Goal: Task Accomplishment & Management: Use online tool/utility

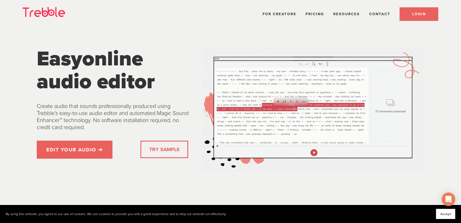
click at [415, 14] on span "LOGIN" at bounding box center [419, 14] width 14 height 5
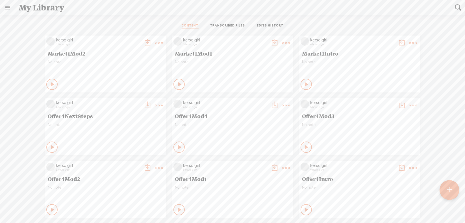
click at [163, 42] on t at bounding box center [159, 43] width 8 height 8
click at [380, 100] on link "Download as..." at bounding box center [382, 99] width 56 height 13
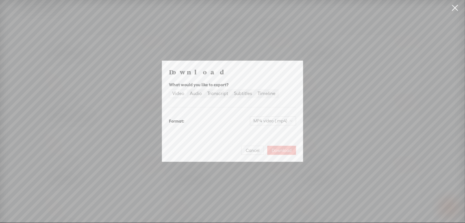
click at [280, 148] on span "Download" at bounding box center [282, 151] width 20 height 6
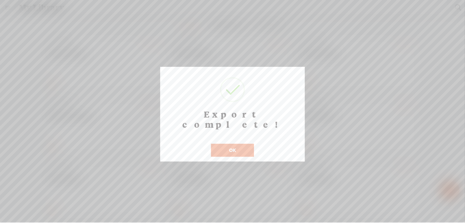
click at [243, 144] on button "OK" at bounding box center [232, 150] width 43 height 13
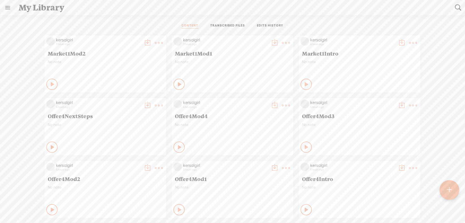
click at [163, 42] on t at bounding box center [159, 43] width 8 height 8
click at [256, 103] on link "Download as..." at bounding box center [254, 99] width 56 height 13
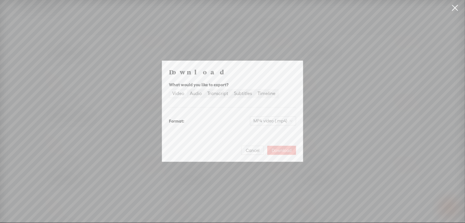
click at [284, 148] on span "Download" at bounding box center [282, 151] width 20 height 6
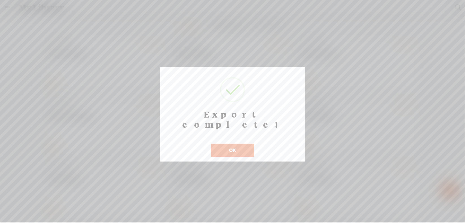
click at [225, 144] on button "OK" at bounding box center [232, 150] width 43 height 13
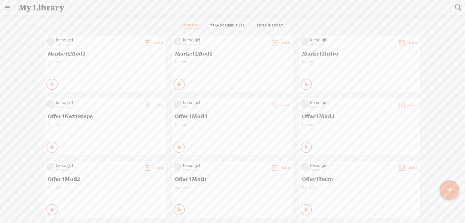
click at [155, 41] on t at bounding box center [159, 43] width 8 height 8
click at [138, 100] on link "Download as..." at bounding box center [127, 99] width 56 height 13
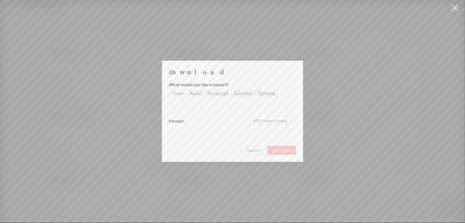
click at [280, 148] on span "Download" at bounding box center [282, 151] width 20 height 6
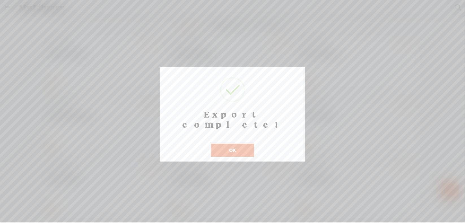
click at [241, 144] on button "OK" at bounding box center [232, 150] width 43 height 13
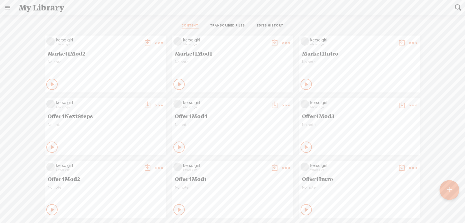
click at [451, 189] on t at bounding box center [449, 190] width 5 height 12
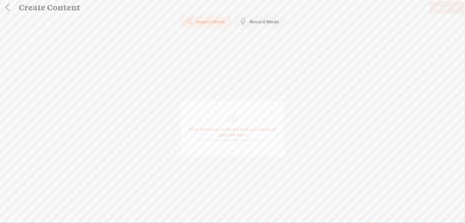
click at [212, 128] on span "browse" at bounding box center [211, 129] width 15 height 5
click at [440, 8] on span "Next" at bounding box center [441, 8] width 11 height 14
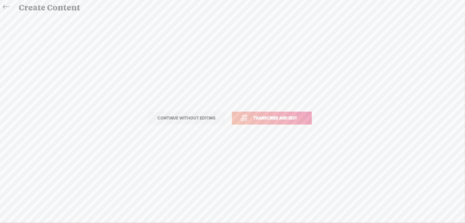
click at [284, 118] on span "Transcribe and edit" at bounding box center [276, 118] width 56 height 6
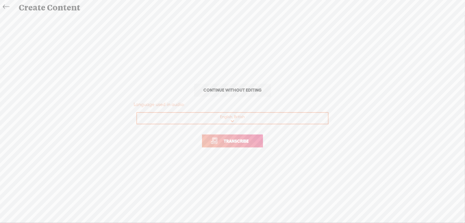
click at [248, 140] on span "Transcribe" at bounding box center [236, 141] width 37 height 6
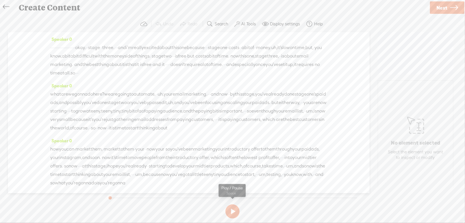
click at [233, 212] on button at bounding box center [232, 212] width 14 height 14
click at [233, 212] on section at bounding box center [232, 211] width 253 height 19
click at [230, 210] on section at bounding box center [232, 211] width 253 height 19
click at [233, 209] on button at bounding box center [232, 212] width 14 height 14
drag, startPoint x: 51, startPoint y: 45, endPoint x: 113, endPoint y: 47, distance: 61.9
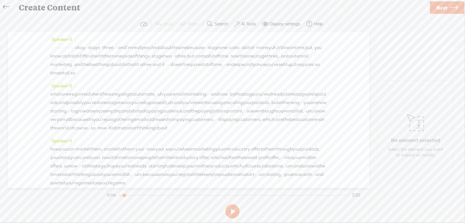
click at [113, 47] on div "· · · · · · · · · · · · · · · · · · · · · · okay. · · stage · · three. · · · an…" at bounding box center [188, 60] width 277 height 34
click at [75, 32] on span "Delete" at bounding box center [73, 34] width 13 height 6
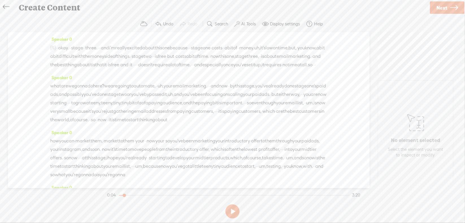
click at [100, 50] on span "·" at bounding box center [99, 48] width 1 height 8
click at [87, 34] on span "Delete" at bounding box center [85, 34] width 13 height 6
click at [194, 45] on span "·" at bounding box center [193, 48] width 1 height 8
click at [207, 35] on span "Delete" at bounding box center [201, 34] width 13 height 6
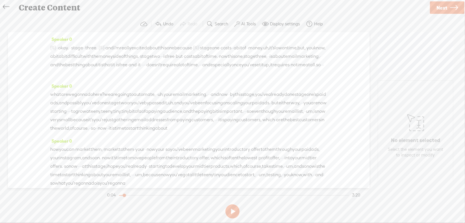
click at [263, 52] on span "uh," at bounding box center [266, 48] width 6 height 8
click at [39, 41] on span "Delete" at bounding box center [33, 42] width 13 height 6
drag, startPoint x: 152, startPoint y: 55, endPoint x: 160, endPoint y: 56, distance: 8.8
click at [160, 56] on div "[S] · · · · · · · · · · · · · · · · · · · · · · okay. · · stage · · three. · [S…" at bounding box center [188, 60] width 277 height 34
click at [121, 43] on span "Delete" at bounding box center [120, 42] width 13 height 6
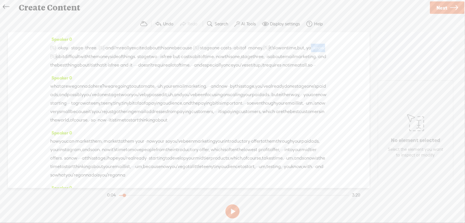
drag, startPoint x: 129, startPoint y: 55, endPoint x: 147, endPoint y: 56, distance: 18.4
click at [147, 56] on div "[S] · · · · · · · · · · · · · · · · · · · · · · okay. · · stage · · three. · [S…" at bounding box center [188, 56] width 277 height 26
click at [109, 42] on span "Delete" at bounding box center [104, 42] width 13 height 6
click at [145, 55] on span "·" at bounding box center [144, 56] width 1 height 8
click at [236, 45] on span "Delete" at bounding box center [233, 42] width 13 height 6
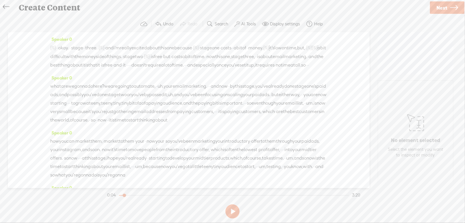
drag, startPoint x: 87, startPoint y: 72, endPoint x: 94, endPoint y: 73, distance: 6.5
click at [94, 69] on div "[S] · · · · · · · · · · · · · · · · · · · · · · okay. · · stage · · three. · [S…" at bounding box center [188, 56] width 277 height 26
click at [50, 60] on span "Delete" at bounding box center [54, 60] width 13 height 6
click at [187, 70] on span "·" at bounding box center [187, 65] width 1 height 8
click at [122, 59] on span "Delete" at bounding box center [127, 60] width 13 height 6
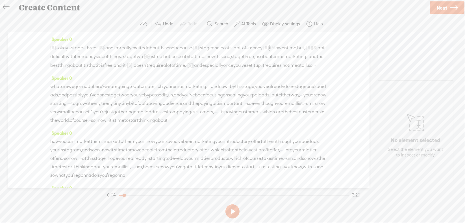
click at [313, 70] on span "·" at bounding box center [313, 65] width 1 height 8
click at [30, 68] on span "Delete" at bounding box center [24, 68] width 13 height 6
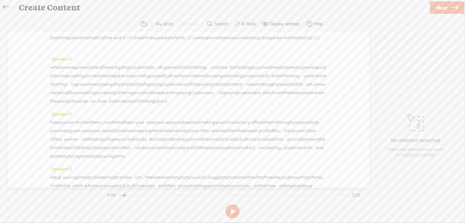
scroll to position [28, 0]
click at [164, 71] on span "uh," at bounding box center [161, 67] width 6 height 8
drag, startPoint x: 146, startPoint y: 59, endPoint x: 152, endPoint y: 62, distance: 6.8
click at [146, 59] on span "Delete" at bounding box center [148, 61] width 13 height 6
click at [209, 71] on span "·" at bounding box center [208, 67] width 1 height 8
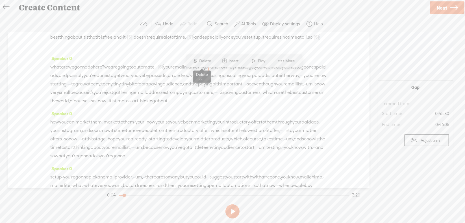
click at [204, 60] on span "Delete" at bounding box center [205, 61] width 13 height 6
click at [183, 80] on span "uh," at bounding box center [180, 75] width 6 height 8
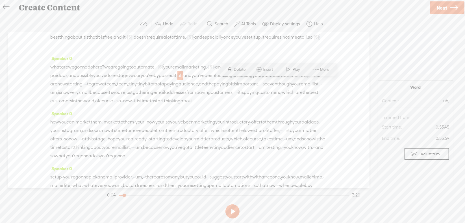
click at [242, 67] on span "S Delete" at bounding box center [236, 69] width 28 height 10
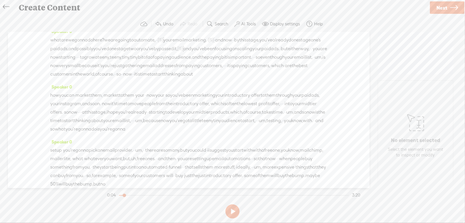
scroll to position [56, 0]
click at [310, 52] on span "·" at bounding box center [310, 47] width 1 height 8
click at [130, 48] on span "Delete" at bounding box center [130, 50] width 13 height 6
click at [86, 60] on span "·" at bounding box center [85, 56] width 1 height 8
click at [197, 52] on span "Delete" at bounding box center [195, 50] width 13 height 6
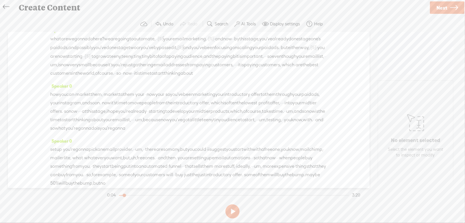
drag, startPoint x: 61, startPoint y: 71, endPoint x: 66, endPoint y: 71, distance: 5.4
click at [66, 71] on div "what are we gonna do here? we are going to automate, · · [S] uh, your email mar…" at bounding box center [188, 55] width 277 height 43
click at [27, 59] on span "Delete" at bounding box center [27, 59] width 13 height 6
click at [264, 61] on span "·" at bounding box center [264, 56] width 1 height 8
click at [155, 58] on span "Delete" at bounding box center [152, 59] width 13 height 6
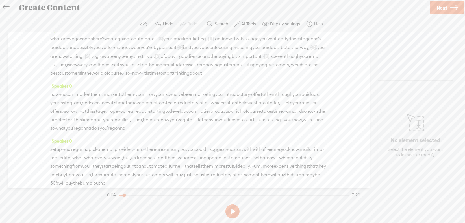
click at [67, 69] on span "um," at bounding box center [63, 65] width 8 height 8
click at [240, 61] on span "Delete" at bounding box center [243, 59] width 13 height 6
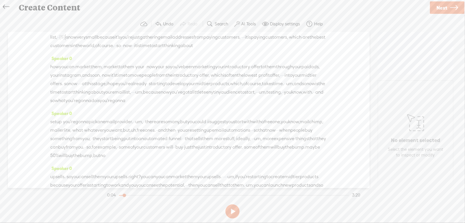
scroll to position [85, 0]
click at [115, 41] on span "it's" at bounding box center [117, 37] width 5 height 8
click at [48, 39] on span "Delete" at bounding box center [48, 39] width 13 height 6
click at [242, 41] on span "·" at bounding box center [242, 37] width 1 height 8
click at [195, 40] on span "Delete" at bounding box center [192, 39] width 13 height 6
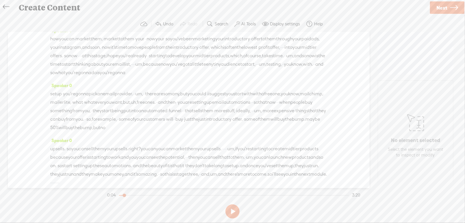
scroll to position [113, 0]
drag, startPoint x: 88, startPoint y: 53, endPoint x: 111, endPoint y: 53, distance: 22.9
click at [111, 53] on div "how you can · market them, · · market to them · your · · now your · so you've b…" at bounding box center [188, 55] width 277 height 42
click at [67, 42] on span "Delete" at bounding box center [68, 41] width 13 height 6
drag, startPoint x: 135, startPoint y: 54, endPoint x: 174, endPoint y: 52, distance: 39.3
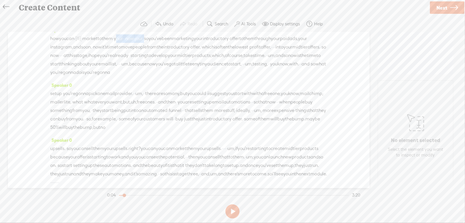
click at [174, 52] on div "how you can · [S] market them, · · market to them · your · · now your · so you'…" at bounding box center [188, 55] width 277 height 43
click at [133, 43] on span "Delete" at bounding box center [136, 41] width 13 height 6
drag, startPoint x: 68, startPoint y: 70, endPoint x: 71, endPoint y: 70, distance: 2.9
click at [71, 70] on div "how you can · [S] market them, · · market to them · [S] your · · now your · so …" at bounding box center [188, 55] width 277 height 43
click at [33, 56] on span "Delete" at bounding box center [32, 58] width 13 height 6
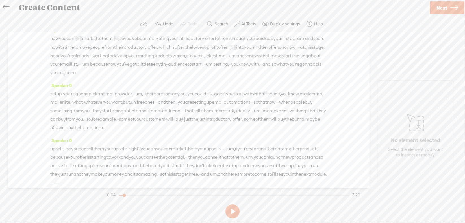
click at [297, 52] on span "·" at bounding box center [297, 47] width 1 height 8
click at [119, 56] on span "Delete" at bounding box center [120, 58] width 13 height 6
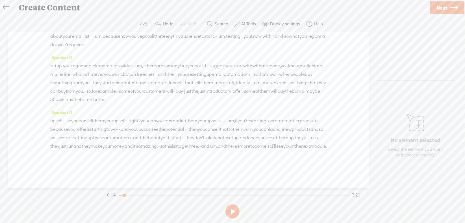
scroll to position [141, 0]
click at [243, 32] on span "um," at bounding box center [247, 27] width 8 height 8
click at [121, 38] on span "Delete" at bounding box center [117, 39] width 13 height 6
drag, startPoint x: 304, startPoint y: 54, endPoint x: 315, endPoint y: 52, distance: 12.0
click at [315, 49] on div "how you can · [S] market them, · · market to them · [S] your · · now your · so …" at bounding box center [188, 27] width 277 height 43
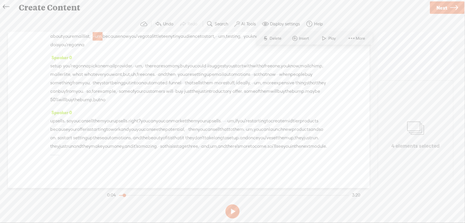
click at [273, 40] on span "Delete" at bounding box center [276, 39] width 13 height 6
click at [214, 41] on span "um," at bounding box center [218, 36] width 8 height 8
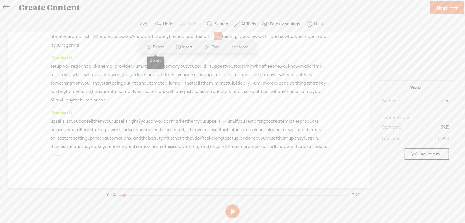
click at [164, 48] on span "Delete" at bounding box center [159, 47] width 13 height 6
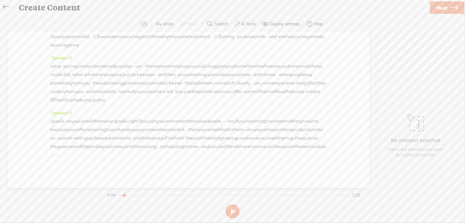
click at [213, 41] on span "·" at bounding box center [213, 36] width 1 height 8
click at [190, 49] on div "how you can · [S] market them, · · market to them · [S] your · · now your · so …" at bounding box center [188, 27] width 277 height 43
click at [212, 41] on span "·" at bounding box center [212, 36] width 1 height 8
click at [153, 50] on span "Delete" at bounding box center [149, 47] width 13 height 6
drag, startPoint x: 231, startPoint y: 62, endPoint x: 252, endPoint y: 61, distance: 21.5
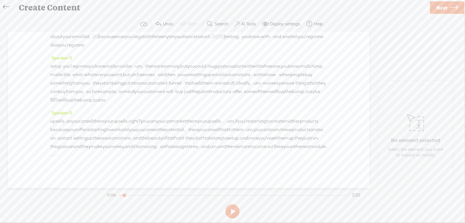
click at [252, 49] on div "how you can · [S] market them, · · market to them · [S] your · · now your · so …" at bounding box center [188, 27] width 277 height 43
click at [202, 48] on span "Delete" at bounding box center [208, 47] width 13 height 6
drag, startPoint x: 53, startPoint y: 89, endPoint x: 97, endPoint y: 92, distance: 44.4
click at [97, 92] on div "set up · you're gonna pick an email provider. · · um, · · there are so many, bu…" at bounding box center [188, 83] width 277 height 42
click at [55, 77] on span "Delete" at bounding box center [53, 77] width 13 height 6
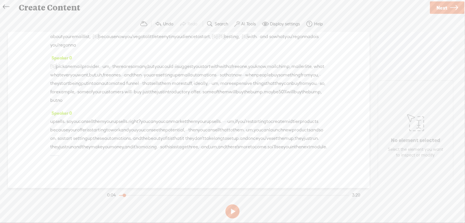
click at [110, 71] on span "um," at bounding box center [107, 66] width 8 height 8
click at [81, 73] on span "S Delete" at bounding box center [79, 77] width 28 height 10
drag, startPoint x: 187, startPoint y: 90, endPoint x: 212, endPoint y: 90, distance: 25.4
click at [212, 90] on div "[S] set up · you're gonna pick an email provider. · · [S] um, · · there are so …" at bounding box center [188, 83] width 277 height 43
click at [178, 78] on span "Delete" at bounding box center [173, 77] width 13 height 6
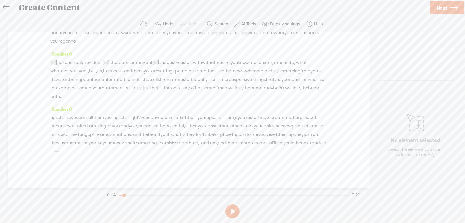
scroll to position [169, 0]
drag, startPoint x: 286, startPoint y: 62, endPoint x: 309, endPoint y: 66, distance: 23.2
click at [309, 66] on div "[S] set up · you're gonna pick an email provider. · · [S] um, · · there are so …" at bounding box center [188, 79] width 277 height 43
click at [262, 48] on span "Delete" at bounding box center [261, 49] width 13 height 6
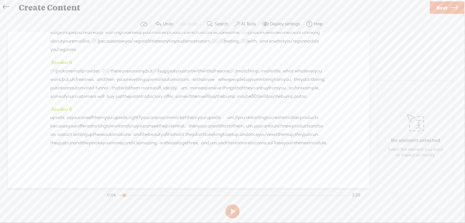
click at [283, 68] on span "what" at bounding box center [288, 71] width 11 height 8
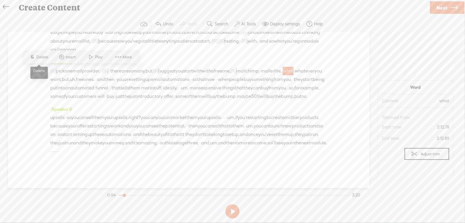
click at [43, 55] on span "Delete" at bounding box center [42, 58] width 13 height 6
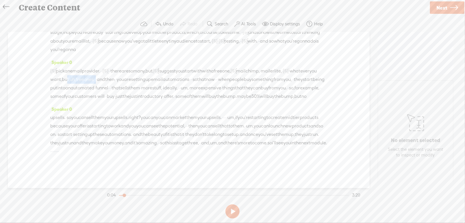
drag, startPoint x: 136, startPoint y: 69, endPoint x: 175, endPoint y: 72, distance: 39.4
click at [175, 72] on div "[S] set up · you're gonna pick an email provider. · · [S] um, · · there are so …" at bounding box center [188, 84] width 277 height 34
click at [136, 59] on span "Delete" at bounding box center [137, 58] width 13 height 6
click at [163, 75] on span "·" at bounding box center [162, 79] width 1 height 8
click at [220, 57] on span "Delete" at bounding box center [219, 58] width 13 height 6
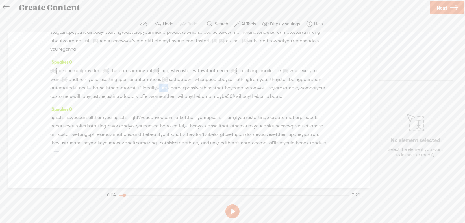
drag, startPoint x: 73, startPoint y: 87, endPoint x: 83, endPoint y: 86, distance: 10.2
click at [83, 86] on div "[S] set up · you're gonna pick an email provider. · · [S] um, · · there are so …" at bounding box center [188, 83] width 277 height 34
click at [40, 73] on span "Delete" at bounding box center [42, 75] width 13 height 6
click at [105, 92] on span "just" at bounding box center [108, 96] width 7 height 8
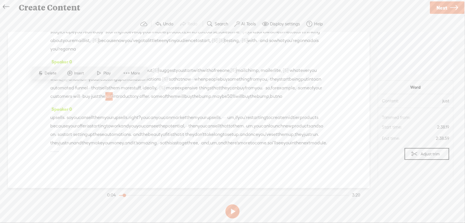
click at [50, 72] on span "Delete" at bounding box center [51, 74] width 13 height 6
click at [141, 114] on span "right?" at bounding box center [134, 118] width 12 height 8
click at [117, 94] on span "Delete" at bounding box center [117, 95] width 13 height 6
drag, startPoint x: 263, startPoint y: 106, endPoint x: 277, endPoint y: 105, distance: 14.2
click at [277, 113] on div "upsells. · so you can sell them your upsells. [S] right? you can you can market…" at bounding box center [188, 134] width 277 height 43
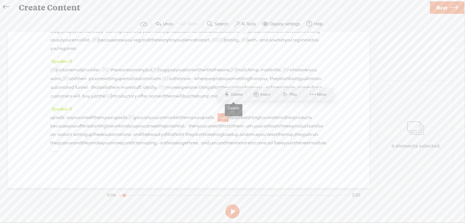
click at [240, 95] on span "Delete" at bounding box center [237, 95] width 13 height 6
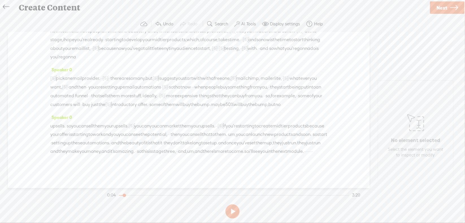
drag, startPoint x: 204, startPoint y: 117, endPoint x: 201, endPoint y: 115, distance: 3.2
click at [118, 130] on span "you" at bounding box center [114, 134] width 7 height 8
click at [162, 104] on span "Delete" at bounding box center [164, 104] width 13 height 6
click at [168, 130] on span "·" at bounding box center [167, 134] width 1 height 8
click at [233, 102] on span "Delete" at bounding box center [231, 104] width 13 height 6
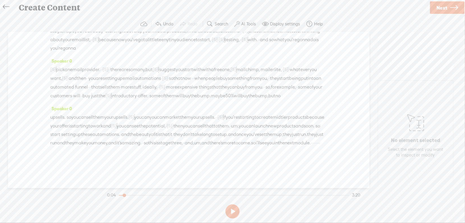
click at [231, 126] on span "um," at bounding box center [235, 126] width 8 height 8
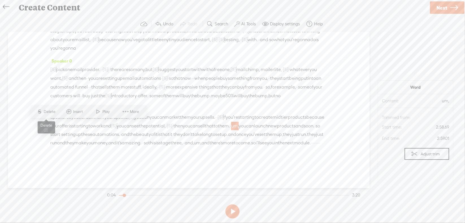
click at [51, 112] on span "Delete" at bounding box center [50, 112] width 13 height 6
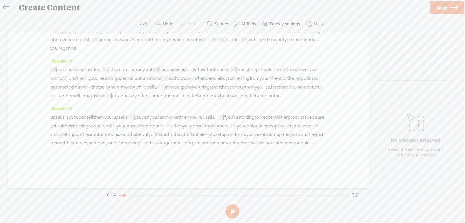
click at [169, 134] on span "it" at bounding box center [170, 134] width 3 height 8
click at [38, 121] on span "Delete" at bounding box center [35, 121] width 13 height 6
click at [194, 143] on span "um," at bounding box center [198, 143] width 8 height 8
click at [157, 130] on span "Delete" at bounding box center [156, 129] width 13 height 6
drag, startPoint x: 75, startPoint y: 152, endPoint x: 95, endPoint y: 152, distance: 20.6
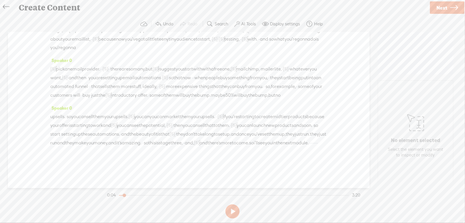
click at [95, 152] on div "upsells. · so you can sell them your upsells. [S] right? you can you can market…" at bounding box center [188, 133] width 277 height 43
click at [50, 136] on span "Delete" at bounding box center [54, 138] width 13 height 6
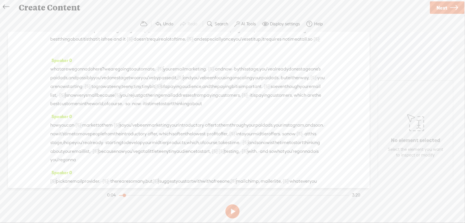
scroll to position [0, 0]
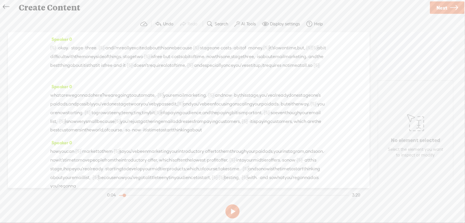
click at [57, 47] on span "·" at bounding box center [56, 48] width 1 height 8
click at [233, 210] on button at bounding box center [232, 212] width 14 height 14
click at [57, 46] on span "·" at bounding box center [56, 48] width 1 height 8
click at [69, 32] on span at bounding box center [70, 33] width 8 height 10
click at [231, 213] on button at bounding box center [232, 212] width 14 height 14
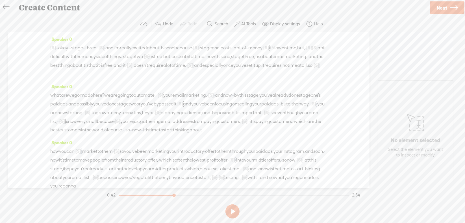
drag, startPoint x: 256, startPoint y: 102, endPoint x: 274, endPoint y: 107, distance: 18.5
click at [274, 107] on div "what are we gonna do here? we are going to automate, · · [S] uh, your email mar…" at bounding box center [188, 112] width 277 height 43
click at [229, 87] on span "Delete" at bounding box center [231, 89] width 13 height 6
click at [172, 100] on span "your" at bounding box center [167, 95] width 9 height 8
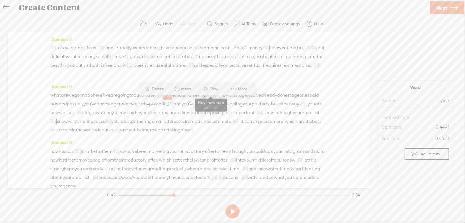
click at [207, 87] on span at bounding box center [206, 89] width 8 height 10
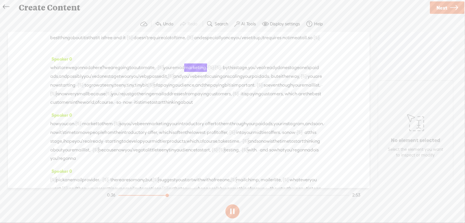
scroll to position [28, 0]
click at [0, 0] on button at bounding box center [0, 0] width 0 height 0
click at [215, 71] on span "·" at bounding box center [214, 67] width 1 height 8
click at [219, 61] on span "Delete" at bounding box center [214, 61] width 13 height 6
click at [226, 71] on span "·" at bounding box center [225, 67] width 1 height 8
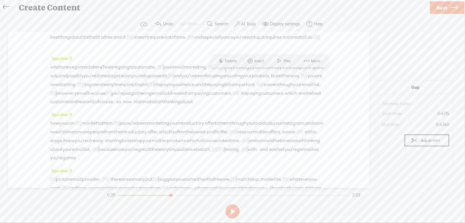
click at [234, 61] on span "Delete" at bounding box center [231, 61] width 13 height 6
click at [184, 71] on span "email" at bounding box center [178, 67] width 12 height 8
click at [227, 62] on span "Play" at bounding box center [227, 61] width 9 height 6
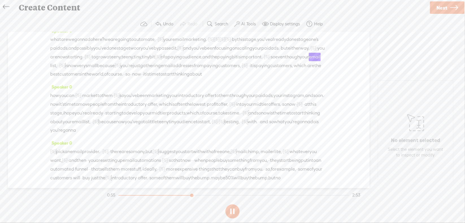
scroll to position [56, 0]
click at [0, 0] on button at bounding box center [0, 0] width 0 height 0
click at [75, 99] on span "·" at bounding box center [74, 95] width 1 height 8
click at [42, 95] on span "Delete" at bounding box center [44, 98] width 13 height 6
click at [54, 99] on span "how" at bounding box center [54, 95] width 9 height 8
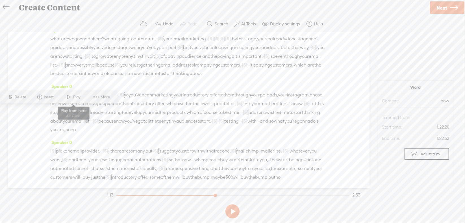
click at [78, 96] on span "Play" at bounding box center [77, 97] width 9 height 6
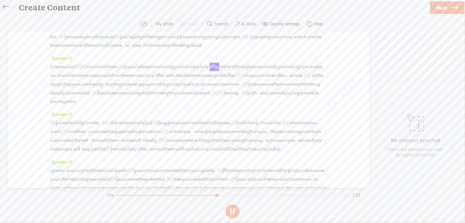
scroll to position [113, 0]
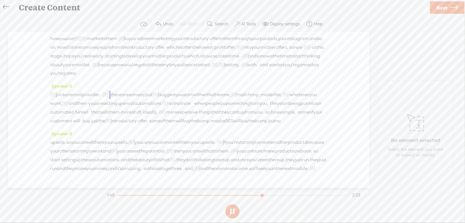
click at [232, 212] on button at bounding box center [232, 212] width 14 height 14
click at [260, 69] on span "and" at bounding box center [264, 65] width 8 height 8
click at [217, 73] on span "Delete" at bounding box center [223, 76] width 13 height 6
click at [224, 69] on span "testing," at bounding box center [231, 65] width 15 height 8
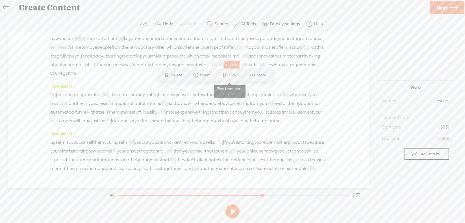
click at [225, 74] on span at bounding box center [225, 75] width 8 height 10
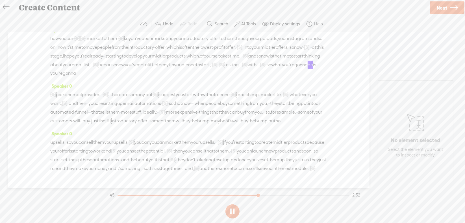
click at [233, 211] on button at bounding box center [232, 212] width 14 height 14
click at [229, 78] on div "how you can [S] · [S] market them, · · market to them · [S] your · · now your ·…" at bounding box center [188, 55] width 277 height 43
click at [191, 75] on span "Delete" at bounding box center [190, 76] width 13 height 6
click at [200, 69] on span "start," at bounding box center [205, 65] width 11 height 8
click at [189, 76] on span at bounding box center [186, 75] width 8 height 10
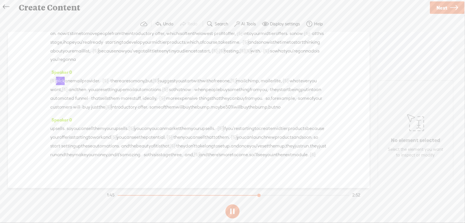
scroll to position [141, 0]
click at [232, 211] on button at bounding box center [232, 212] width 14 height 14
click at [110, 82] on span "·" at bounding box center [109, 77] width 1 height 8
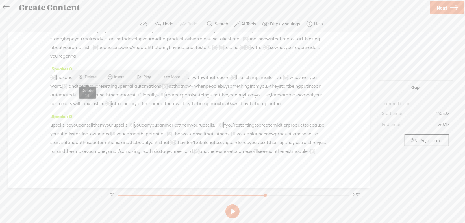
click at [90, 74] on span "S Delete" at bounding box center [87, 77] width 28 height 10
click at [65, 82] on span "pick" at bounding box center [60, 77] width 9 height 8
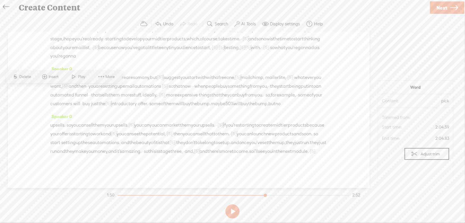
click at [85, 77] on span "Play" at bounding box center [82, 77] width 9 height 6
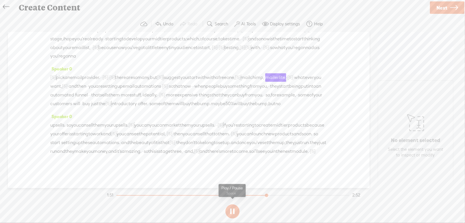
click at [234, 211] on button at bounding box center [232, 212] width 14 height 14
drag, startPoint x: 199, startPoint y: 63, endPoint x: 219, endPoint y: 60, distance: 20.0
click at [219, 73] on div "[S] set up · you're gonna pick an email provider. · · [S] um, · [S] · there are…" at bounding box center [188, 90] width 277 height 35
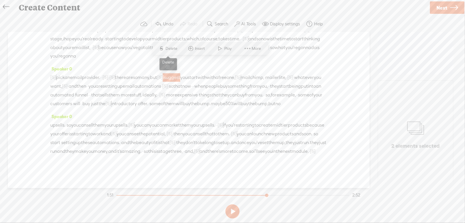
click at [175, 48] on span "Delete" at bounding box center [172, 49] width 13 height 6
click at [126, 73] on span "there" at bounding box center [120, 77] width 11 height 8
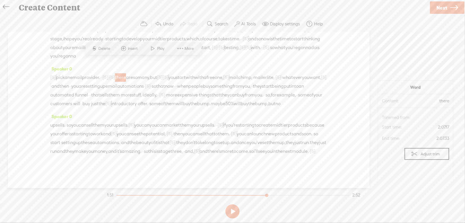
click at [157, 49] on span "Play" at bounding box center [161, 49] width 9 height 6
click at [231, 211] on button at bounding box center [232, 212] width 14 height 14
click at [176, 82] on span "·" at bounding box center [175, 86] width 1 height 8
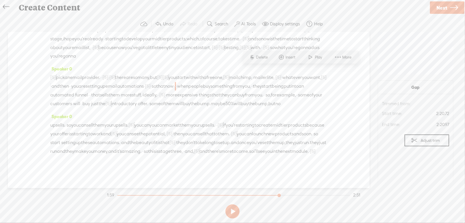
click at [264, 57] on span "Delete" at bounding box center [262, 58] width 13 height 6
click at [117, 82] on span "email" at bounding box center [111, 86] width 12 height 8
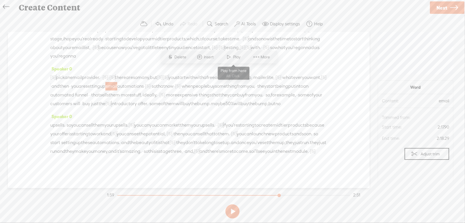
click at [239, 57] on span "Play" at bounding box center [237, 58] width 9 height 6
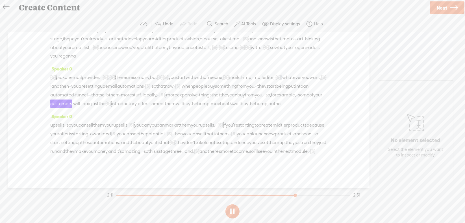
scroll to position [179, 0]
click at [234, 211] on button at bounding box center [232, 212] width 14 height 14
drag, startPoint x: 160, startPoint y: 107, endPoint x: 259, endPoint y: 111, distance: 98.9
click at [260, 121] on div "upsells. · so you can sell them your upsells. [S] right? you can you can market…" at bounding box center [188, 138] width 277 height 35
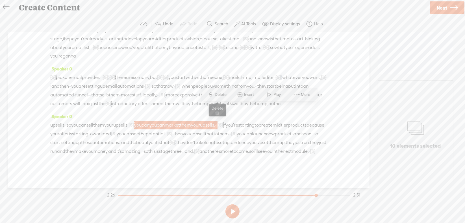
click at [217, 93] on span "Delete" at bounding box center [221, 95] width 13 height 6
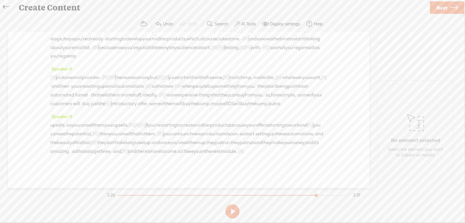
scroll to position [171, 0]
drag, startPoint x: 84, startPoint y: 118, endPoint x: 88, endPoint y: 112, distance: 6.8
click at [79, 121] on span "you" at bounding box center [74, 125] width 7 height 8
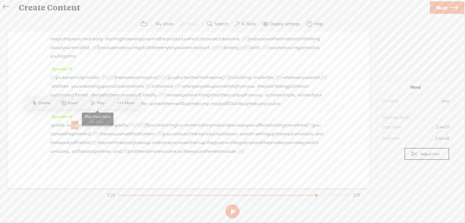
click at [99, 103] on span "Play" at bounding box center [101, 103] width 9 height 6
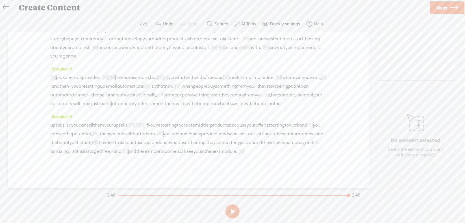
click at [238, 151] on span "·" at bounding box center [237, 151] width 1 height 8
click at [210, 137] on span "Delete" at bounding box center [210, 138] width 13 height 6
click at [178, 152] on span "so" at bounding box center [180, 151] width 5 height 8
click at [188, 137] on span "Play" at bounding box center [192, 138] width 9 height 6
click at [87, 150] on span "stage" at bounding box center [93, 151] width 12 height 8
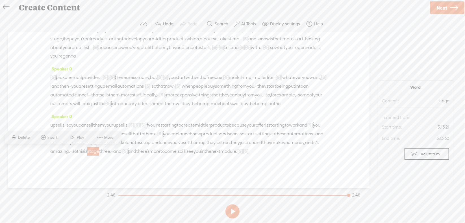
click at [76, 138] on span at bounding box center [72, 138] width 8 height 10
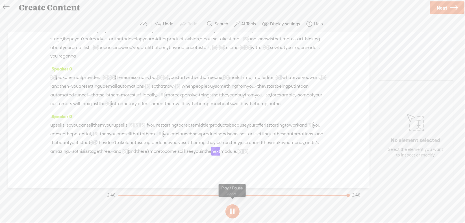
click at [232, 209] on button at bounding box center [232, 212] width 14 height 14
click at [231, 209] on button at bounding box center [232, 212] width 14 height 14
click at [441, 7] on span "Next" at bounding box center [441, 8] width 11 height 14
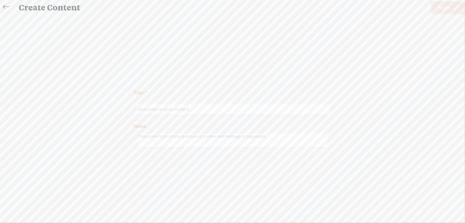
click at [198, 112] on input "text" at bounding box center [233, 109] width 193 height 11
drag, startPoint x: 154, startPoint y: 108, endPoint x: 157, endPoint y: 104, distance: 4.9
click at [154, 108] on input "Market2Mod3" at bounding box center [233, 109] width 193 height 11
click at [167, 108] on input "Market1Mod3" at bounding box center [233, 109] width 193 height 11
type input "Market1Mod3"
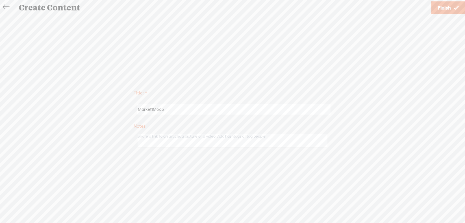
click at [432, 11] on link "Finish" at bounding box center [448, 7] width 34 height 12
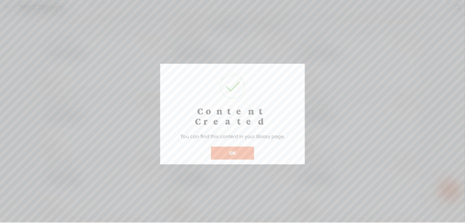
click at [226, 147] on button "OK" at bounding box center [232, 153] width 43 height 13
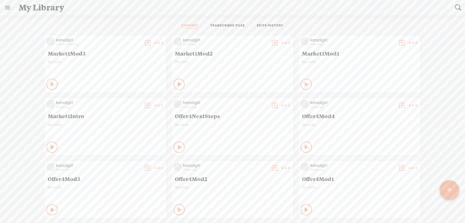
click at [448, 189] on t at bounding box center [449, 190] width 5 height 12
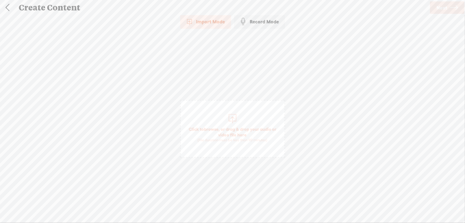
click at [213, 127] on span "browse" at bounding box center [211, 129] width 15 height 5
click at [436, 8] on span "Next" at bounding box center [441, 8] width 11 height 14
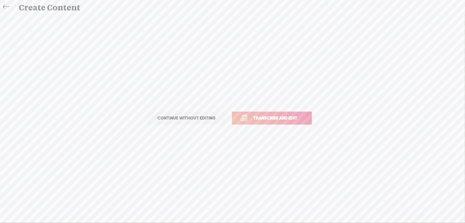
click at [283, 119] on span "Transcribe and edit" at bounding box center [276, 118] width 56 height 6
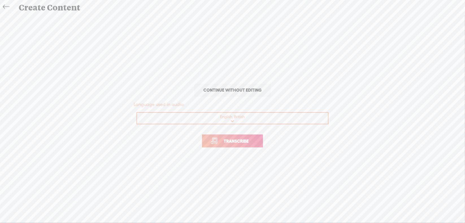
click at [230, 143] on span "Transcribe" at bounding box center [236, 141] width 37 height 6
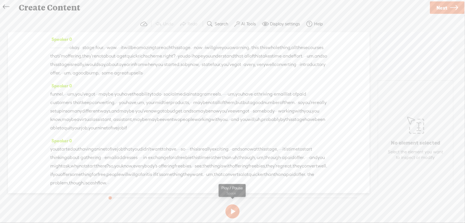
click at [235, 211] on button at bounding box center [232, 212] width 14 height 14
click at [234, 211] on button at bounding box center [232, 212] width 14 height 14
drag, startPoint x: 51, startPoint y: 47, endPoint x: 98, endPoint y: 49, distance: 46.6
click at [98, 49] on div "· · · · · · · · · · · · · · · · · okay. · · stage · four. · · wow. · · · it wil…" at bounding box center [188, 60] width 277 height 34
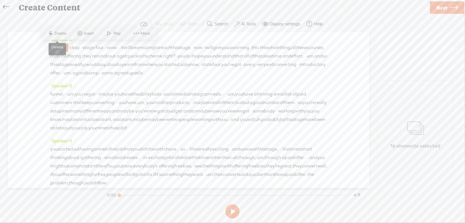
click at [62, 36] on span "Delete" at bounding box center [61, 34] width 13 height 6
click at [246, 48] on span "this" at bounding box center [242, 48] width 7 height 8
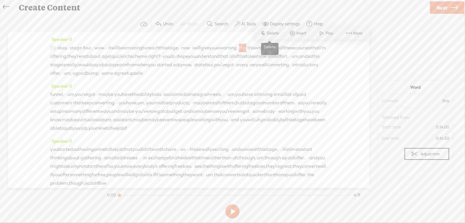
click at [272, 35] on span "Delete" at bounding box center [273, 33] width 13 height 6
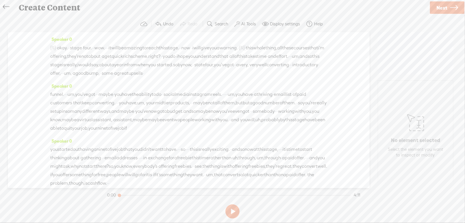
drag, startPoint x: 264, startPoint y: 55, endPoint x: 297, endPoint y: 56, distance: 32.5
click at [297, 56] on div "[S] · · · · · · · · · · · · · · · · · okay. · · stage · four. · · wow. · · · it…" at bounding box center [188, 60] width 277 height 34
click at [252, 42] on span "Delete" at bounding box center [256, 42] width 13 height 6
drag, startPoint x: 171, startPoint y: 65, endPoint x: 181, endPoint y: 65, distance: 10.2
click at [181, 65] on div "[S] · · · · · · · · · · · · · · · · · okay. · · stage · four. · · wow. · · · it…" at bounding box center [188, 60] width 277 height 34
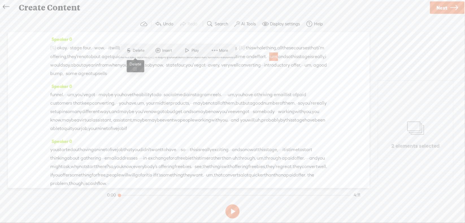
click at [139, 48] on span "Delete" at bounding box center [139, 51] width 13 height 6
click at [211, 69] on span "very," at bounding box center [215, 65] width 9 height 8
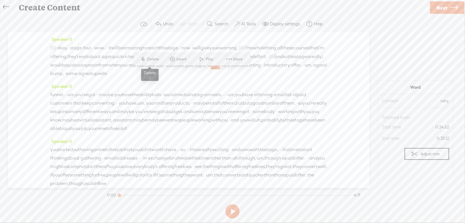
click at [151, 59] on span "Delete" at bounding box center [153, 59] width 13 height 6
click at [258, 70] on span "·" at bounding box center [258, 65] width 1 height 8
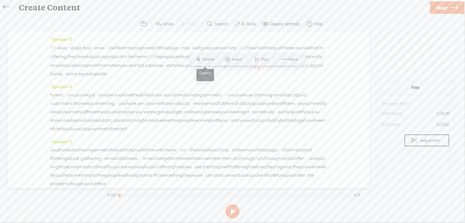
click at [209, 60] on span "Delete" at bounding box center [208, 60] width 13 height 6
drag, startPoint x: 307, startPoint y: 74, endPoint x: 318, endPoint y: 74, distance: 11.0
click at [318, 74] on div "[S] · · · · · · · · · · · · · · · · · okay. · · stage · four. · · wow. · · · it…" at bounding box center [188, 60] width 277 height 35
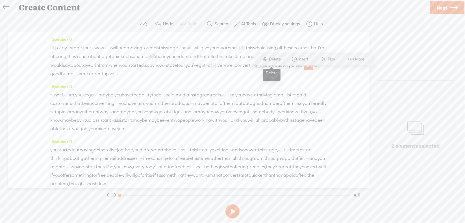
click at [278, 61] on span "Delete" at bounding box center [275, 59] width 13 height 6
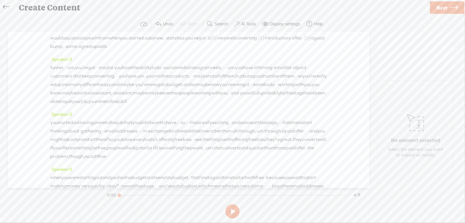
scroll to position [28, 0]
drag, startPoint x: 74, startPoint y: 73, endPoint x: 82, endPoint y: 74, distance: 8.2
click at [82, 74] on div "funnel. · · · um, you've got · · · maybe · you have the ability to do · · socia…" at bounding box center [188, 84] width 277 height 42
click at [49, 62] on span "Delete" at bounding box center [42, 61] width 13 height 6
drag, startPoint x: 85, startPoint y: 73, endPoint x: 108, endPoint y: 75, distance: 22.7
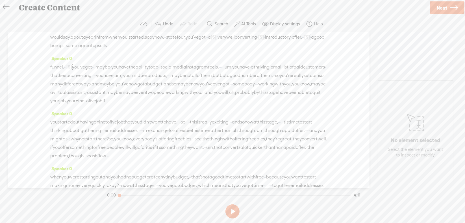
click at [108, 75] on div "funnel. · · [S] · um, you've got · · · maybe · you have the ability to do · · s…" at bounding box center [188, 84] width 277 height 43
click at [68, 59] on span "Delete" at bounding box center [68, 61] width 13 height 6
drag, startPoint x: 254, startPoint y: 75, endPoint x: 269, endPoint y: 77, distance: 14.7
click at [269, 77] on div "funnel. · · [S] · um, [S] you've got · · · maybe · you have the ability to do ·…" at bounding box center [188, 84] width 277 height 43
click at [229, 60] on span "Delete" at bounding box center [227, 61] width 13 height 6
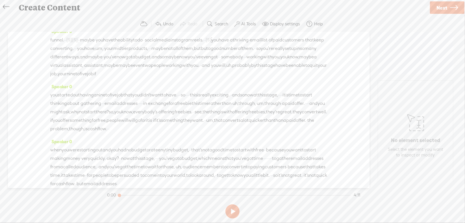
scroll to position [56, 0]
click at [103, 52] on span "um," at bounding box center [99, 47] width 8 height 8
click at [164, 39] on span "Delete" at bounding box center [165, 42] width 13 height 6
click at [148, 52] on span "·" at bounding box center [147, 47] width 1 height 8
click at [230, 41] on span "Delete" at bounding box center [227, 42] width 13 height 6
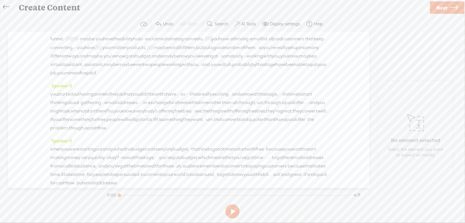
click at [196, 52] on span "but" at bounding box center [199, 47] width 7 height 8
click at [33, 51] on span "Delete" at bounding box center [30, 50] width 13 height 6
click at [219, 60] on span "·" at bounding box center [219, 56] width 1 height 8
click at [120, 57] on span "Delete" at bounding box center [120, 59] width 13 height 6
click at [249, 61] on span "·" at bounding box center [249, 56] width 1 height 8
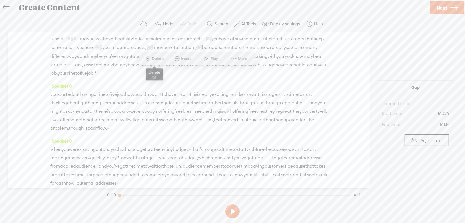
click at [160, 61] on span "Delete" at bounding box center [158, 59] width 13 height 6
drag, startPoint x: 248, startPoint y: 72, endPoint x: 267, endPoint y: 74, distance: 19.5
click at [267, 74] on div "funnel. · · [S] · um, [S] you've got · · · maybe · you have the ability to do ·…" at bounding box center [188, 55] width 277 height 43
click at [219, 57] on span "Delete" at bounding box center [225, 59] width 13 height 6
click at [219, 69] on span "uh," at bounding box center [216, 65] width 6 height 8
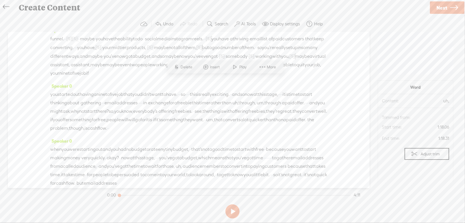
click at [188, 66] on span "Delete" at bounding box center [187, 67] width 13 height 6
click at [180, 43] on span "·" at bounding box center [178, 38] width 1 height 8
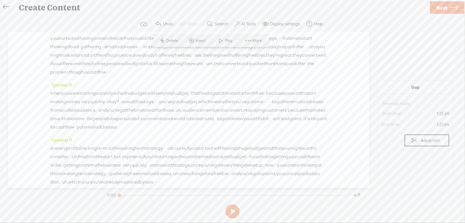
click at [177, 38] on span "Delete" at bounding box center [172, 41] width 13 height 6
click at [235, 54] on div "you started out having a nine to five job that you didn't want to have. · [S] ·…" at bounding box center [188, 55] width 277 height 43
click at [200, 42] on span "Delete" at bounding box center [198, 41] width 13 height 6
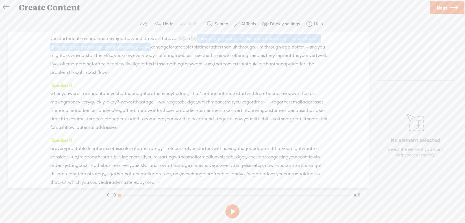
drag, startPoint x: 240, startPoint y: 54, endPoint x: 273, endPoint y: 60, distance: 32.8
click at [273, 60] on div "you started out having a nine to five job that you didn't want to have. · [S] ·…" at bounding box center [188, 55] width 277 height 43
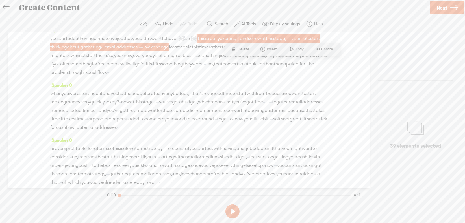
drag, startPoint x: 219, startPoint y: 54, endPoint x: 253, endPoint y: 57, distance: 34.9
click at [253, 57] on div "you started out having a nine to five job that you didn't want to have. · [S] ·…" at bounding box center [188, 55] width 277 height 43
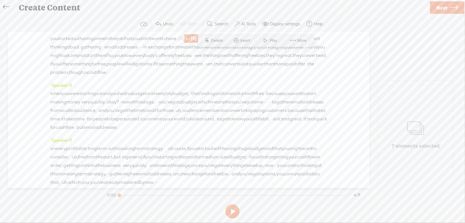
click at [71, 60] on span "ask," at bounding box center [67, 55] width 8 height 8
click at [132, 43] on span "that" at bounding box center [127, 38] width 9 height 8
drag, startPoint x: 223, startPoint y: 54, endPoint x: 293, endPoint y: 55, distance: 70.0
click at [293, 55] on div "you started out having a nine to five job that you didn't want to have. · [S] ·…" at bounding box center [188, 55] width 277 height 43
click at [249, 38] on span "Delete" at bounding box center [254, 41] width 13 height 6
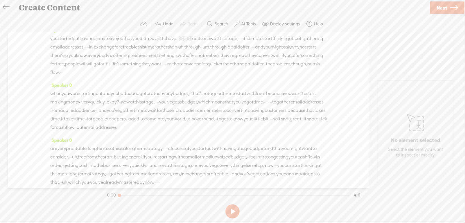
click at [324, 43] on span "·" at bounding box center [324, 38] width 1 height 8
click at [105, 48] on span "Delete" at bounding box center [101, 50] width 13 height 6
drag, startPoint x: 190, startPoint y: 62, endPoint x: 196, endPoint y: 63, distance: 5.7
click at [196, 63] on div "you started out having a nine to five job that you didn't want to have. · [S] ·…" at bounding box center [188, 55] width 277 height 43
click at [154, 50] on span "Delete" at bounding box center [156, 50] width 13 height 6
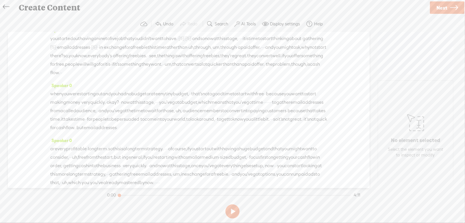
click at [188, 52] on span "uh," at bounding box center [191, 47] width 6 height 8
click at [23, 55] on span "Delete" at bounding box center [21, 58] width 13 height 6
click at [212, 52] on span "um," at bounding box center [216, 47] width 8 height 8
click at [47, 58] on span "Delete" at bounding box center [48, 58] width 13 height 6
click at [194, 52] on span "through," at bounding box center [202, 47] width 17 height 8
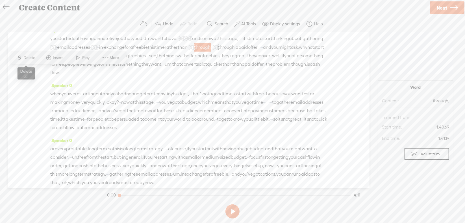
click at [32, 59] on span "Delete" at bounding box center [30, 58] width 13 height 6
click at [249, 52] on span "·" at bounding box center [249, 47] width 1 height 8
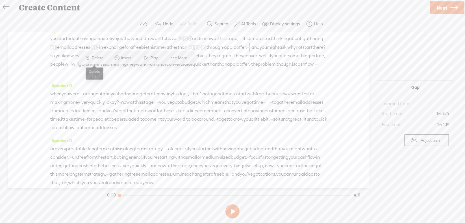
click at [93, 58] on span "Delete" at bounding box center [98, 58] width 13 height 6
drag, startPoint x: 242, startPoint y: 72, endPoint x: 266, endPoint y: 73, distance: 23.4
click at [266, 73] on div "you started out having a nine to five job that you didn't want to have. · [S] ·…" at bounding box center [188, 55] width 277 height 43
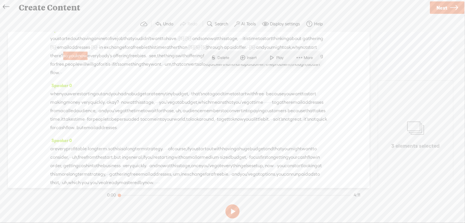
click at [222, 58] on span "Delete" at bounding box center [224, 58] width 13 height 6
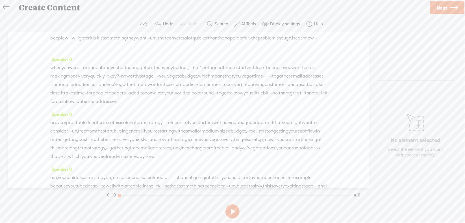
scroll to position [141, 0]
click at [93, 41] on span "is" at bounding box center [94, 36] width 3 height 8
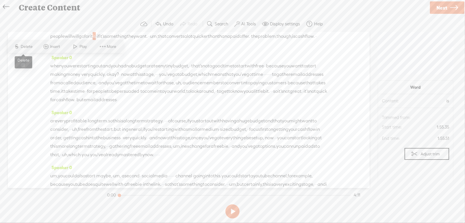
click at [29, 47] on span "Delete" at bounding box center [27, 47] width 13 height 6
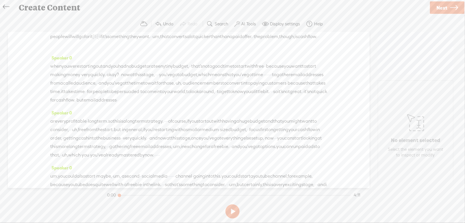
click at [152, 41] on span "um," at bounding box center [156, 36] width 8 height 8
click at [101, 45] on span "S" at bounding box center [97, 47] width 8 height 10
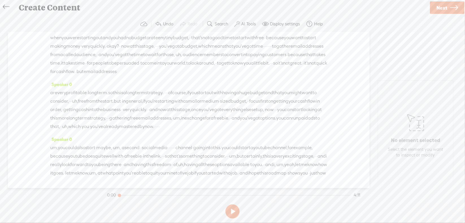
scroll to position [169, 0]
click at [119, 51] on span "okay?" at bounding box center [113, 46] width 12 height 8
click at [147, 56] on span "Delete" at bounding box center [146, 57] width 13 height 6
click at [150, 51] on span "·" at bounding box center [149, 47] width 1 height 8
click at [200, 58] on span "Delete" at bounding box center [199, 58] width 13 height 6
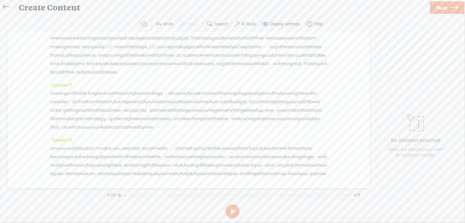
drag, startPoint x: 120, startPoint y: 80, endPoint x: 129, endPoint y: 80, distance: 9.3
click at [129, 77] on div "when you were starting out and you had no budget or a teeny tiny budget, · · th…" at bounding box center [188, 55] width 277 height 43
click at [89, 65] on span "Delete" at bounding box center [90, 66] width 13 height 6
click at [176, 60] on span "uh," at bounding box center [179, 55] width 6 height 8
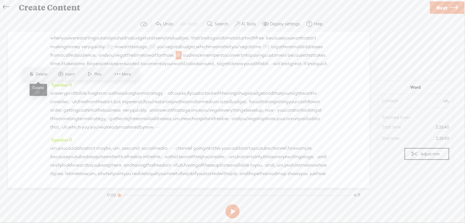
click at [43, 77] on span "Delete" at bounding box center [42, 74] width 13 height 6
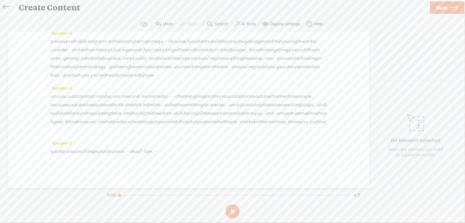
scroll to position [226, 0]
drag, startPoint x: 261, startPoint y: 40, endPoint x: 273, endPoint y: 43, distance: 12.1
click at [273, 25] on div "when you were starting out and you had no budget or a teeny tiny budget, · · th…" at bounding box center [188, 3] width 277 height 43
click at [240, 29] on div "Speaker 0 when you were starting out and you had no budget or a teeny tiny budg…" at bounding box center [188, 1] width 277 height 56
click at [254, 16] on span "little" at bounding box center [258, 12] width 9 height 8
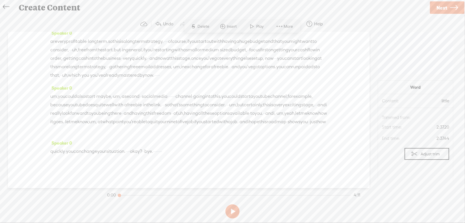
click at [163, 58] on div "Speaker 0 are very profitable · long term. so this is a long term strategy. · ·…" at bounding box center [188, 56] width 277 height 55
click at [167, 46] on span "·" at bounding box center [166, 41] width 1 height 8
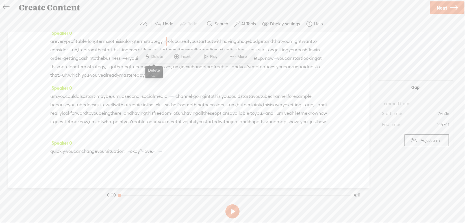
click at [160, 56] on span "Delete" at bounding box center [157, 57] width 13 height 6
drag, startPoint x: 156, startPoint y: 50, endPoint x: 164, endPoint y: 50, distance: 7.3
click at [164, 50] on div "are very profitable · long term. so this is a long term strategy. · · [S] · · o…" at bounding box center [188, 58] width 277 height 43
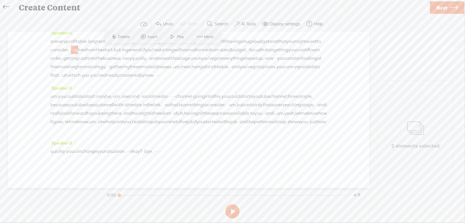
click at [126, 37] on span "Delete" at bounding box center [124, 37] width 13 height 6
click at [275, 63] on span "·" at bounding box center [275, 58] width 1 height 8
click at [173, 55] on span "Delete" at bounding box center [170, 54] width 13 height 6
click at [107, 71] on span "·" at bounding box center [107, 67] width 1 height 8
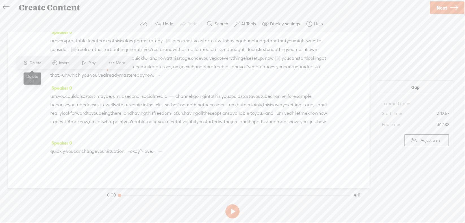
click at [36, 63] on span "Delete" at bounding box center [36, 63] width 13 height 6
click at [178, 71] on span "um," at bounding box center [182, 67] width 8 height 8
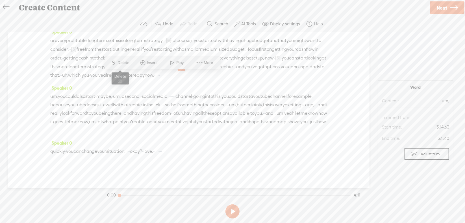
click at [125, 62] on span "Delete" at bounding box center [124, 63] width 13 height 6
drag, startPoint x: 112, startPoint y: 75, endPoint x: 108, endPoint y: 73, distance: 4.8
click at [134, 71] on span "free" at bounding box center [138, 67] width 8 height 8
click at [69, 61] on span "Delete" at bounding box center [72, 63] width 13 height 6
click at [68, 80] on span "uh," at bounding box center [65, 75] width 6 height 8
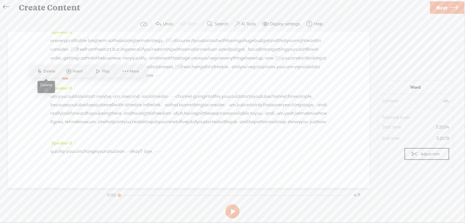
click at [53, 72] on span "Delete" at bounding box center [50, 72] width 13 height 6
click at [89, 80] on span "you" at bounding box center [84, 75] width 7 height 8
click at [74, 70] on span "Delete" at bounding box center [76, 72] width 13 height 6
click at [156, 80] on span "·" at bounding box center [154, 75] width 1 height 8
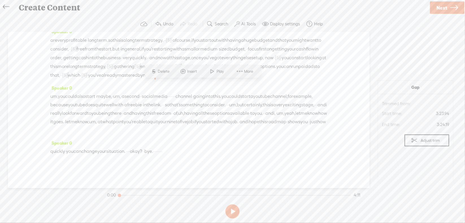
drag, startPoint x: 203, startPoint y: 85, endPoint x: 210, endPoint y: 85, distance: 7.1
click at [210, 80] on div "are very profitable · long term. so this is a long term strategy. · · [S] · · o…" at bounding box center [188, 58] width 277 height 44
click at [172, 72] on span "Delete" at bounding box center [170, 72] width 13 height 6
click at [64, 101] on span "um," at bounding box center [60, 96] width 8 height 8
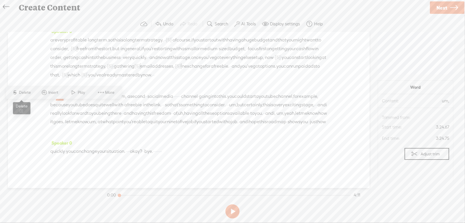
click at [29, 92] on span "Delete" at bounding box center [25, 93] width 13 height 6
click at [124, 92] on span "um," at bounding box center [121, 96] width 8 height 8
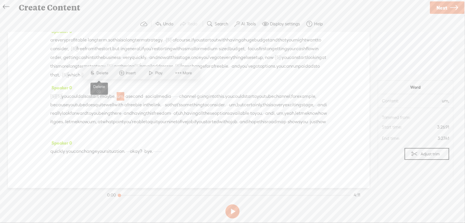
click at [105, 76] on span "S Delete" at bounding box center [99, 73] width 28 height 10
drag, startPoint x: 214, startPoint y: 85, endPoint x: 221, endPoint y: 86, distance: 6.8
click at [221, 92] on div "[S] · · · [S] um, you could also start · maybe, · [S] um, · a second · · social…" at bounding box center [188, 113] width 277 height 43
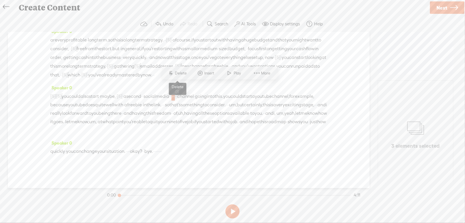
click at [182, 74] on span "Delete" at bounding box center [181, 74] width 13 height 6
click at [164, 101] on span "·" at bounding box center [163, 105] width 1 height 8
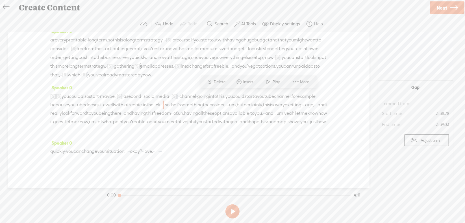
click at [225, 80] on span "Delete" at bounding box center [220, 82] width 13 height 6
drag, startPoint x: 77, startPoint y: 105, endPoint x: 87, endPoint y: 105, distance: 9.3
click at [87, 105] on div "[S] · · · [S] um, you could also start · maybe, · [S] um, · a second · · social…" at bounding box center [188, 113] width 277 height 43
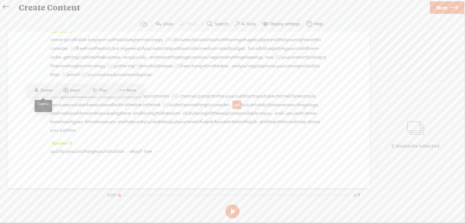
click at [49, 92] on span "Delete" at bounding box center [47, 91] width 13 height 6
click at [317, 105] on span "·" at bounding box center [317, 105] width 1 height 8
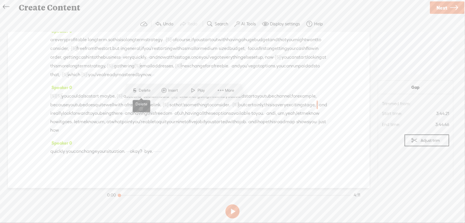
click at [143, 89] on span "Delete" at bounding box center [145, 91] width 13 height 6
click at [187, 114] on span "uh," at bounding box center [190, 113] width 6 height 8
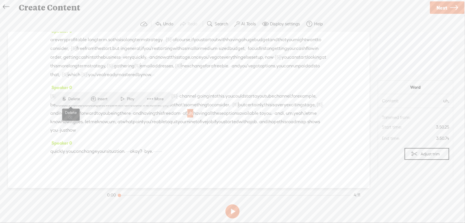
click at [75, 98] on span "Delete" at bounding box center [74, 99] width 13 height 6
click at [286, 114] on span "um," at bounding box center [290, 113] width 8 height 8
click at [198, 100] on span "Delete" at bounding box center [202, 99] width 13 height 6
click at [291, 112] on span "yeah," at bounding box center [296, 113] width 11 height 8
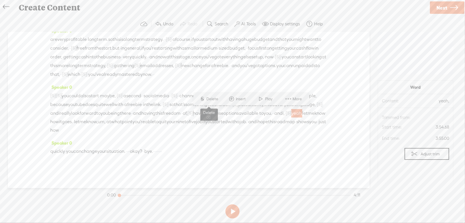
click at [211, 98] on span "Delete" at bounding box center [212, 99] width 13 height 6
drag, startPoint x: 219, startPoint y: 113, endPoint x: 236, endPoint y: 113, distance: 16.1
click at [236, 113] on div "[S] · · · [S] um, you could also start · maybe, · [S] um, · a second · · social…" at bounding box center [188, 112] width 277 height 43
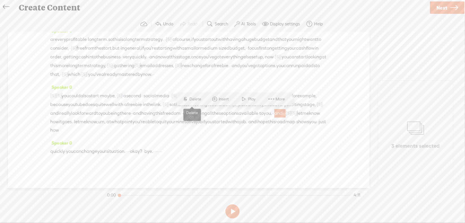
click at [198, 100] on span "Delete" at bounding box center [195, 100] width 13 height 6
click at [86, 121] on span "um," at bounding box center [90, 122] width 8 height 8
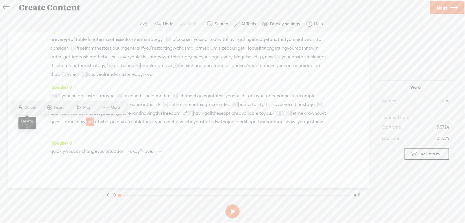
click at [34, 108] on span "Delete" at bounding box center [31, 108] width 13 height 6
drag, startPoint x: 141, startPoint y: 152, endPoint x: 167, endPoint y: 150, distance: 25.8
click at [167, 150] on div "quickly · you can change your situation. · · · · okay? · · bye. · · · · · · · ·" at bounding box center [188, 151] width 277 height 8
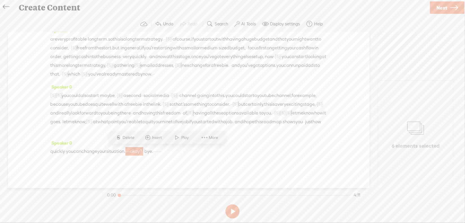
click at [130, 137] on span "Delete" at bounding box center [129, 138] width 13 height 6
drag, startPoint x: 169, startPoint y: 152, endPoint x: 188, endPoint y: 151, distance: 19.8
click at [188, 151] on div "quickly · you can change your situation. [S] · · · · okay? · · bye. · · · · · ·…" at bounding box center [188, 151] width 277 height 9
click at [146, 135] on span "S Delete" at bounding box center [143, 138] width 28 height 10
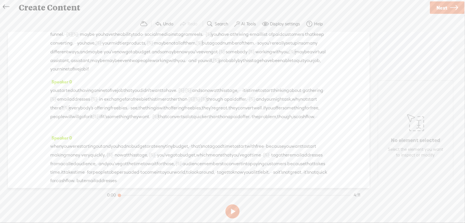
scroll to position [0, 0]
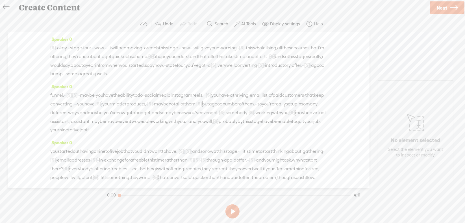
click at [57, 49] on span "·" at bounding box center [56, 48] width 1 height 8
click at [233, 210] on button at bounding box center [232, 212] width 14 height 14
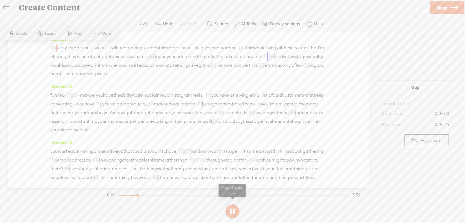
click at [230, 208] on button at bounding box center [232, 212] width 14 height 14
click at [155, 56] on span "·" at bounding box center [154, 57] width 1 height 8
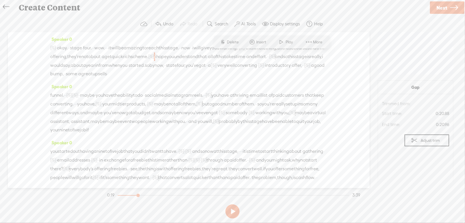
click at [233, 39] on span "Delete" at bounding box center [233, 42] width 13 height 6
click at [123, 55] on span "quick" at bounding box center [117, 57] width 11 height 8
click at [242, 43] on span "Play" at bounding box center [244, 42] width 9 height 6
click at [232, 209] on section at bounding box center [232, 211] width 253 height 19
click at [232, 209] on button at bounding box center [232, 212] width 14 height 14
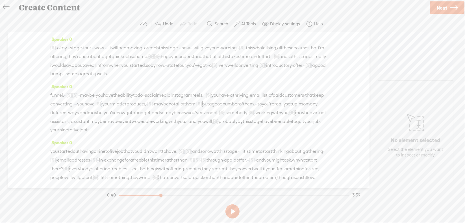
click at [77, 78] on span "some" at bounding box center [71, 74] width 11 height 8
click at [51, 69] on span "Delete" at bounding box center [52, 68] width 13 height 6
click at [315, 70] on span "good" at bounding box center [320, 65] width 11 height 8
click at [67, 66] on span at bounding box center [69, 68] width 8 height 10
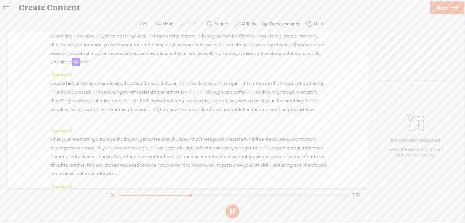
scroll to position [85, 0]
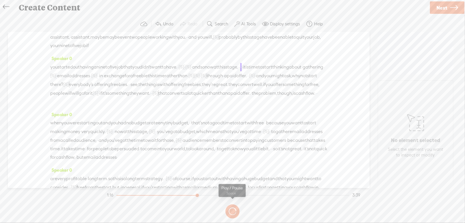
click at [0, 0] on button at bounding box center [0, 0] width 0 height 0
click at [185, 71] on span "·" at bounding box center [184, 67] width 1 height 8
click at [185, 70] on span "Delete" at bounding box center [181, 69] width 13 height 6
click at [162, 71] on span "want" at bounding box center [156, 67] width 11 height 8
click at [194, 70] on span "Play" at bounding box center [194, 69] width 28 height 10
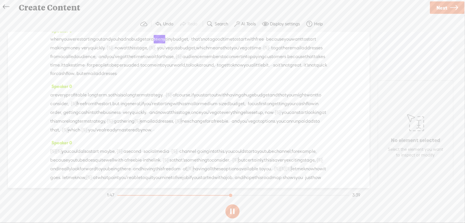
scroll to position [169, 0]
click at [232, 211] on button at bounding box center [232, 212] width 14 height 14
click at [263, 49] on span "[S]" at bounding box center [266, 46] width 6 height 5
click at [119, 63] on span at bounding box center [114, 66] width 13 height 12
drag, startPoint x: 117, startPoint y: 79, endPoint x: 125, endPoint y: 79, distance: 7.6
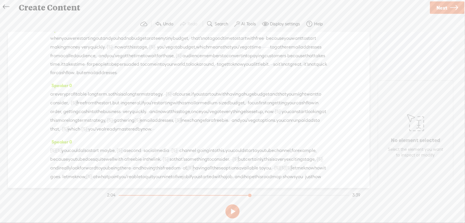
click at [125, 77] on div "when you were starting out and you had no budget or a teeny tiny budget, · · th…" at bounding box center [188, 55] width 277 height 43
click at [91, 66] on span "Delete" at bounding box center [87, 66] width 13 height 6
click at [231, 51] on span "you've" at bounding box center [237, 47] width 13 height 8
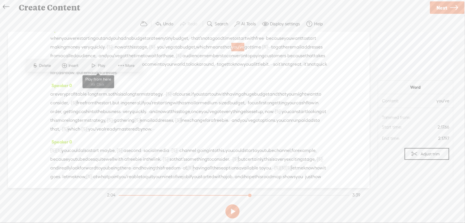
click at [97, 63] on span at bounding box center [94, 66] width 8 height 10
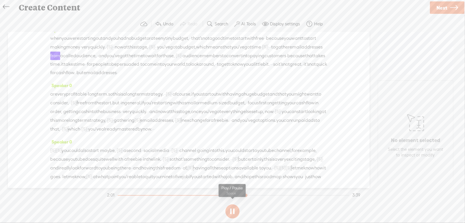
click at [234, 210] on button at bounding box center [232, 212] width 14 height 14
click at [262, 49] on span "[S]" at bounding box center [265, 46] width 6 height 5
click at [115, 66] on span at bounding box center [111, 66] width 13 height 12
click at [223, 51] on span "that" at bounding box center [227, 47] width 9 height 8
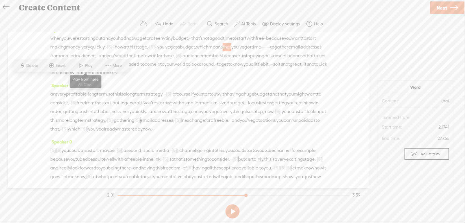
click at [92, 67] on span "Play" at bounding box center [89, 66] width 9 height 6
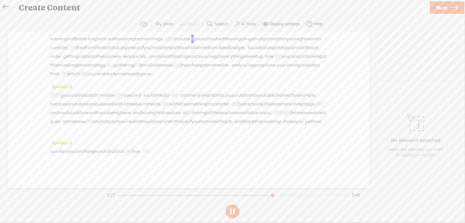
scroll to position [254, 0]
click at [131, 154] on span "[S]" at bounding box center [128, 151] width 6 height 5
click at [145, 158] on span "Restore" at bounding box center [147, 157] width 15 height 6
click at [142, 156] on span "okay?" at bounding box center [136, 151] width 12 height 8
click at [125, 159] on span "Delete" at bounding box center [120, 157] width 13 height 6
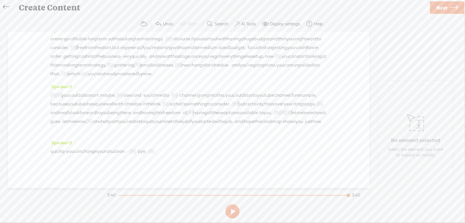
click at [73, 156] on span "you" at bounding box center [69, 151] width 7 height 8
click at [93, 157] on span "Play" at bounding box center [93, 157] width 9 height 6
click at [149, 156] on span "·" at bounding box center [148, 151] width 1 height 8
click at [146, 155] on span "Delete" at bounding box center [143, 157] width 13 height 6
click at [125, 156] on span "situation." at bounding box center [115, 151] width 19 height 8
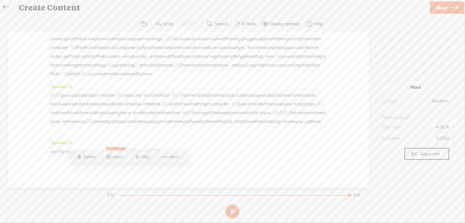
click at [146, 155] on span "Play" at bounding box center [146, 157] width 9 height 6
click at [148, 156] on span "·" at bounding box center [147, 151] width 1 height 8
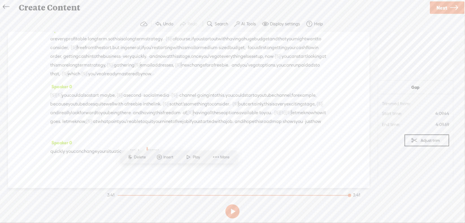
click at [145, 159] on span "Delete" at bounding box center [140, 157] width 13 height 6
click at [106, 156] on span "your" at bounding box center [101, 151] width 9 height 8
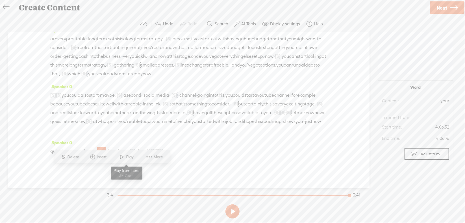
click at [134, 156] on span "Play" at bounding box center [130, 157] width 9 height 6
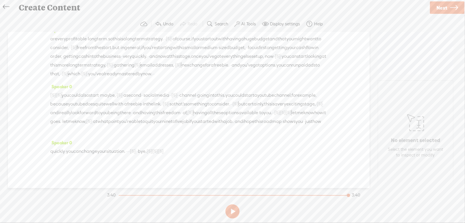
click at [442, 9] on span "Next" at bounding box center [441, 8] width 11 height 14
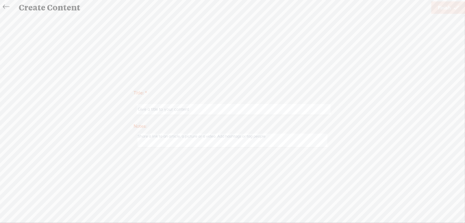
click at [184, 111] on input "text" at bounding box center [233, 109] width 193 height 11
type input "Market1Mod4"
click at [447, 8] on span "Finish" at bounding box center [444, 8] width 13 height 14
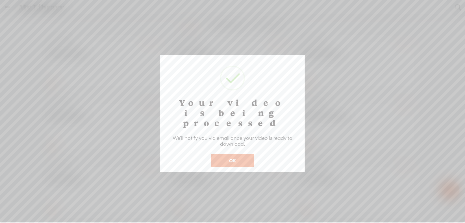
click at [232, 154] on button "OK" at bounding box center [232, 160] width 43 height 13
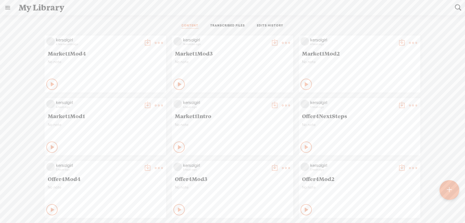
click at [450, 190] on t at bounding box center [449, 190] width 5 height 12
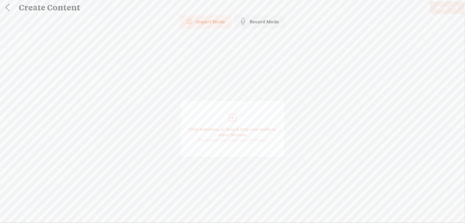
click at [210, 127] on span "browse" at bounding box center [211, 129] width 15 height 5
click at [444, 9] on span "Next" at bounding box center [441, 8] width 11 height 14
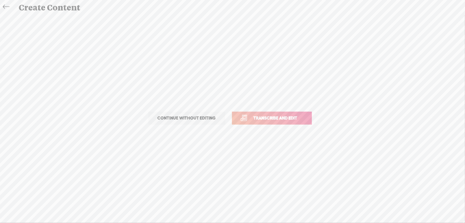
click at [270, 119] on span "Transcribe and edit" at bounding box center [276, 118] width 56 height 6
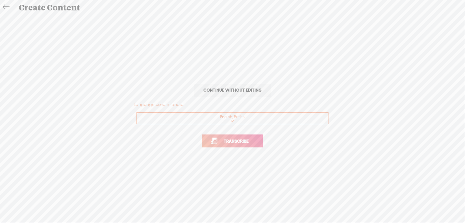
click at [229, 142] on span "Transcribe" at bounding box center [236, 141] width 37 height 6
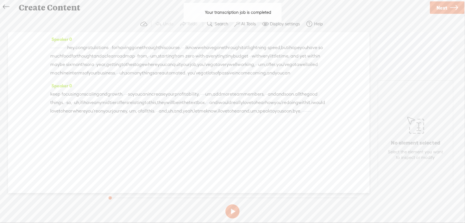
click at [233, 209] on button at bounding box center [232, 212] width 14 height 14
drag, startPoint x: 51, startPoint y: 45, endPoint x: 85, endPoint y: 47, distance: 33.4
click at [75, 47] on div "· · · · · · · · · · · · · · · · hey. congratulations · · · for having gone thro…" at bounding box center [188, 60] width 277 height 34
click at [64, 47] on span "·" at bounding box center [63, 47] width 1 height 8
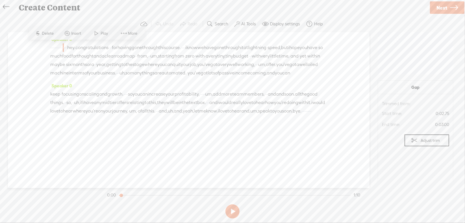
click at [241, 116] on span "and," at bounding box center [245, 111] width 9 height 8
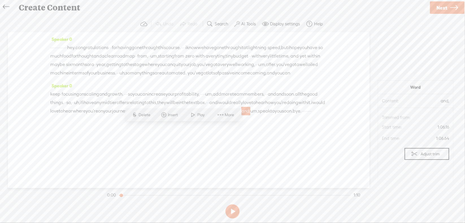
drag, startPoint x: 51, startPoint y: 45, endPoint x: 93, endPoint y: 48, distance: 42.2
click at [93, 48] on div "· · · · · · · · · · · · · · · · hey. congratulations · · · for having gone thro…" at bounding box center [188, 60] width 277 height 34
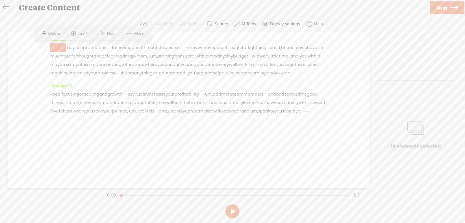
click at [55, 32] on span "Delete" at bounding box center [54, 34] width 13 height 6
click at [101, 48] on span "·" at bounding box center [99, 48] width 1 height 8
click at [76, 36] on span "Delete" at bounding box center [72, 34] width 13 height 6
click at [177, 47] on span "·" at bounding box center [176, 48] width 1 height 8
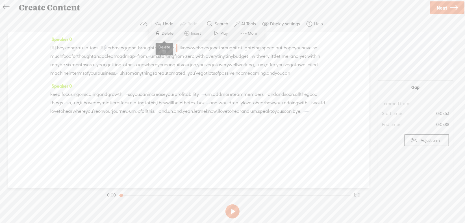
click at [171, 33] on span "Delete" at bounding box center [168, 34] width 13 height 6
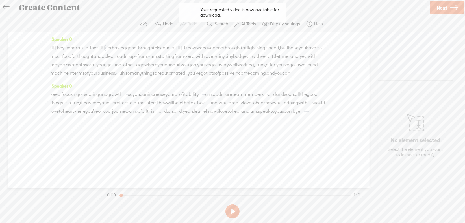
click at [158, 55] on span "um," at bounding box center [154, 56] width 8 height 8
click at [219, 42] on span "Delete" at bounding box center [216, 42] width 13 height 6
click at [247, 61] on span "·" at bounding box center [247, 57] width 1 height 8
click at [62, 51] on span "Delete" at bounding box center [64, 51] width 13 height 6
drag, startPoint x: 193, startPoint y: 74, endPoint x: 199, endPoint y: 73, distance: 6.3
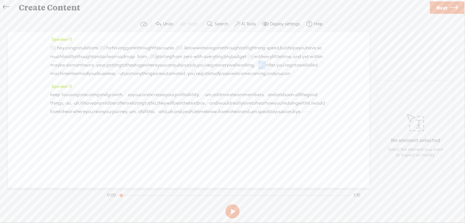
click at [201, 73] on div "[S] · · · · · · · · · · · · · · · · hey. congratulations · [S] · · for having g…" at bounding box center [188, 60] width 277 height 34
click at [160, 60] on span "Delete" at bounding box center [161, 59] width 13 height 6
drag, startPoint x: 80, startPoint y: 82, endPoint x: 90, endPoint y: 81, distance: 9.4
click at [90, 78] on div "[S] · · · · · · · · · · · · · · · · hey. congratulations · [S] · · for having g…" at bounding box center [188, 60] width 277 height 35
click at [45, 66] on span "Delete" at bounding box center [47, 68] width 13 height 6
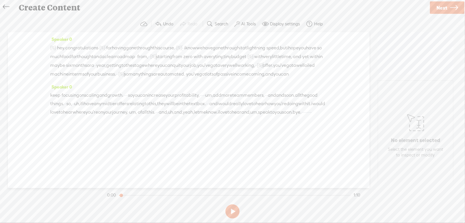
click at [126, 100] on span "·" at bounding box center [125, 95] width 1 height 8
click at [105, 88] on span "Delete" at bounding box center [103, 89] width 13 height 6
drag, startPoint x: 248, startPoint y: 102, endPoint x: 261, endPoint y: 103, distance: 13.0
click at [261, 103] on div "keep · focusing on scaling and growth. · [S] · · · so you can increase your pro…" at bounding box center [188, 104] width 277 height 26
click at [221, 90] on span "Delete" at bounding box center [219, 89] width 13 height 6
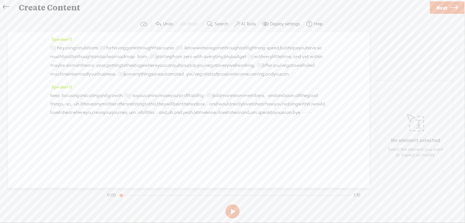
click at [267, 100] on span "·" at bounding box center [266, 95] width 1 height 8
click at [275, 90] on span "Delete" at bounding box center [280, 89] width 13 height 6
click at [273, 100] on span "and" at bounding box center [277, 95] width 8 height 8
click at [22, 96] on span "Delete" at bounding box center [21, 98] width 13 height 6
click at [80, 108] on span "uh," at bounding box center [77, 104] width 6 height 8
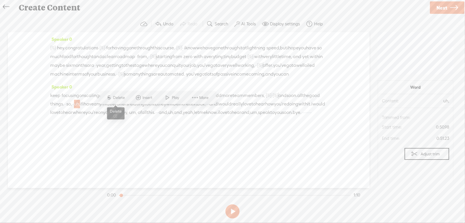
click at [119, 98] on span "Delete" at bounding box center [119, 98] width 13 height 6
click at [72, 109] on span "so," at bounding box center [68, 104] width 5 height 8
click at [97, 97] on span "S" at bounding box center [94, 98] width 8 height 10
click at [137, 117] on span "um," at bounding box center [133, 113] width 8 height 8
click at [269, 108] on span "Delete" at bounding box center [265, 107] width 13 height 6
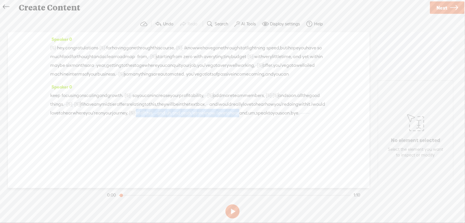
drag, startPoint x: 308, startPoint y: 120, endPoint x: 175, endPoint y: 134, distance: 133.7
click at [175, 122] on div "Speaker 0 keep · focusing on scaling and growth. · [S] · · · so you can increas…" at bounding box center [188, 102] width 277 height 39
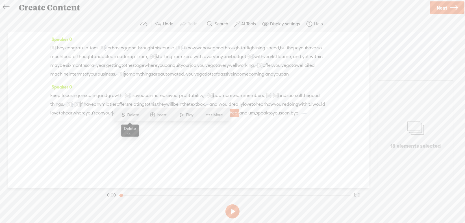
click at [130, 116] on span "Delete" at bounding box center [133, 115] width 13 height 6
click at [149, 117] on span "um," at bounding box center [153, 113] width 8 height 8
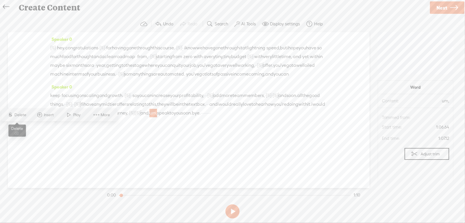
click at [25, 116] on span "Delete" at bounding box center [21, 115] width 13 height 6
drag, startPoint x: 123, startPoint y: 129, endPoint x: 151, endPoint y: 131, distance: 28.9
click at [151, 117] on div "keep · focusing on scaling and growth. · [S] · · · so you can increase your pro…" at bounding box center [188, 104] width 277 height 26
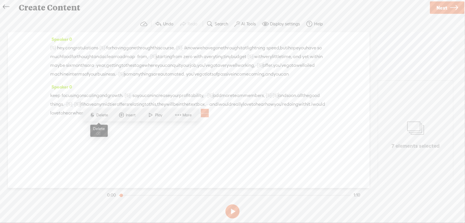
click at [102, 116] on span "Delete" at bounding box center [102, 115] width 13 height 6
click at [57, 47] on span "·" at bounding box center [56, 48] width 1 height 8
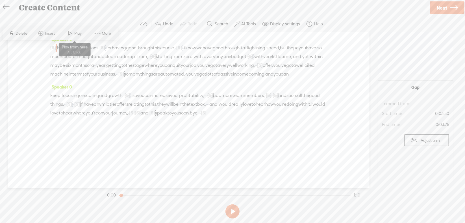
click at [71, 32] on span at bounding box center [70, 33] width 8 height 10
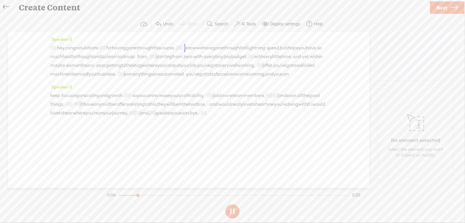
click at [57, 44] on span "·" at bounding box center [56, 48] width 1 height 8
click at [71, 34] on span at bounding box center [70, 33] width 8 height 10
click at [232, 209] on button at bounding box center [232, 212] width 14 height 14
click at [105, 47] on span "[S]" at bounding box center [102, 47] width 6 height 5
click at [110, 34] on span at bounding box center [105, 34] width 13 height 12
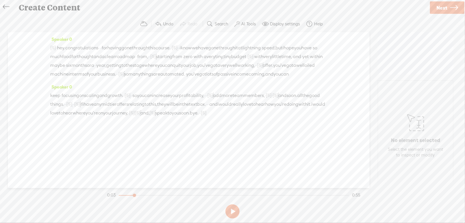
click at [57, 47] on span "·" at bounding box center [56, 48] width 1 height 8
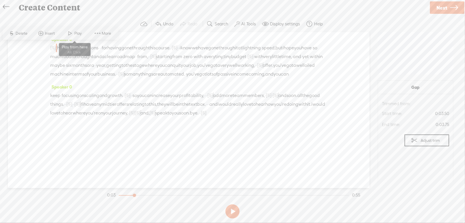
click at [73, 35] on span at bounding box center [70, 33] width 8 height 10
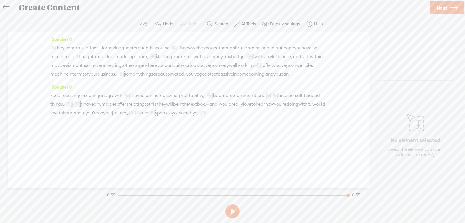
drag, startPoint x: 138, startPoint y: 110, endPoint x: 153, endPoint y: 111, distance: 15.5
click at [153, 111] on div "keep · focusing on scaling and growth. · [S] · · · so you can increase your pro…" at bounding box center [188, 104] width 277 height 26
click at [116, 99] on span "Delete" at bounding box center [113, 98] width 13 height 6
click at [297, 100] on span "all" at bounding box center [299, 95] width 5 height 8
click at [103, 98] on span at bounding box center [101, 98] width 8 height 10
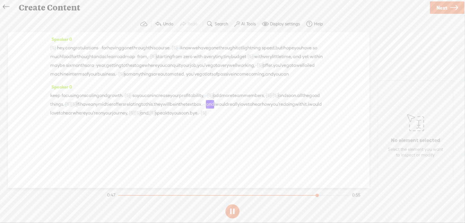
click at [65, 109] on span "·" at bounding box center [64, 104] width 1 height 8
click at [230, 210] on button at bounding box center [232, 212] width 14 height 14
click at [96, 97] on span "Delete" at bounding box center [95, 98] width 13 height 6
click at [297, 100] on span "all" at bounding box center [299, 95] width 5 height 8
click at [104, 98] on span at bounding box center [101, 98] width 8 height 10
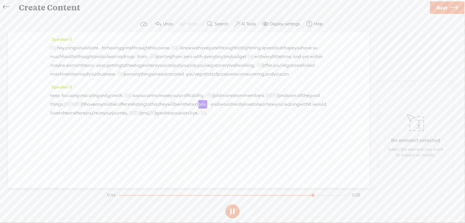
click at [78, 100] on span "focusing" at bounding box center [71, 95] width 18 height 8
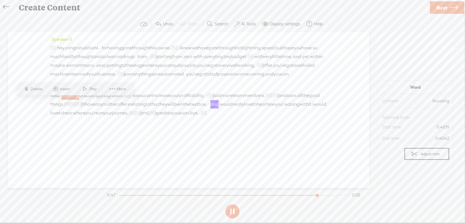
click at [93, 88] on span "Play" at bounding box center [94, 89] width 9 height 6
click at [443, 6] on span "Next" at bounding box center [441, 8] width 11 height 14
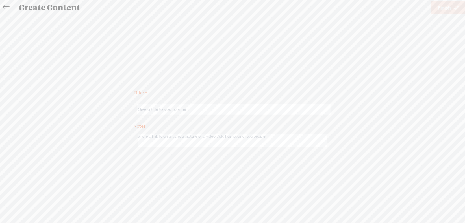
click at [175, 108] on input "text" at bounding box center [233, 109] width 193 height 11
type input "Market1NextSteps"
click at [439, 6] on span "Finish" at bounding box center [444, 8] width 13 height 14
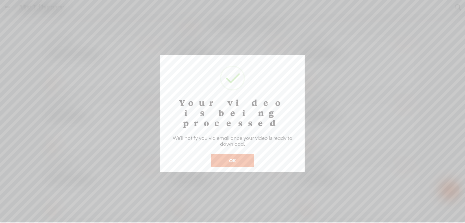
click at [231, 154] on button "OK" at bounding box center [232, 160] width 43 height 13
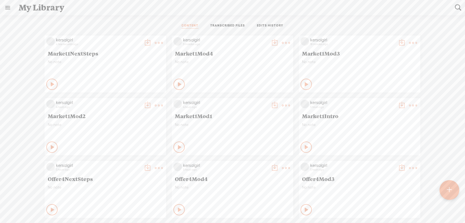
click at [163, 43] on t at bounding box center [159, 43] width 8 height 8
click at [379, 99] on link "Download as..." at bounding box center [382, 99] width 56 height 13
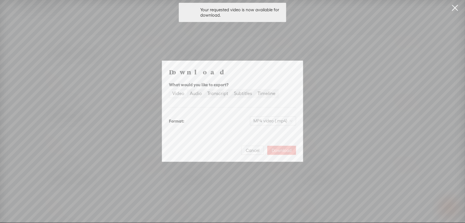
click at [276, 148] on span "Download" at bounding box center [282, 151] width 20 height 6
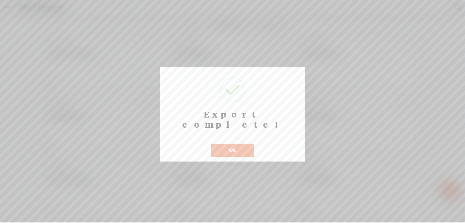
click at [228, 144] on button "OK" at bounding box center [232, 150] width 43 height 13
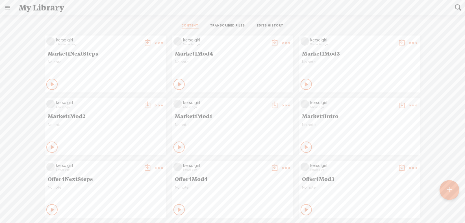
click at [163, 41] on t at bounding box center [159, 43] width 8 height 8
click at [251, 98] on link "Download as..." at bounding box center [254, 99] width 56 height 13
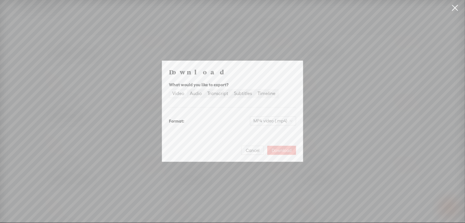
click at [281, 148] on span "Download" at bounding box center [282, 151] width 20 height 6
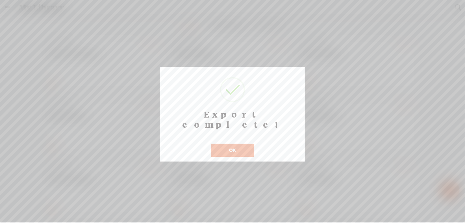
click at [225, 144] on button "OK" at bounding box center [232, 150] width 43 height 13
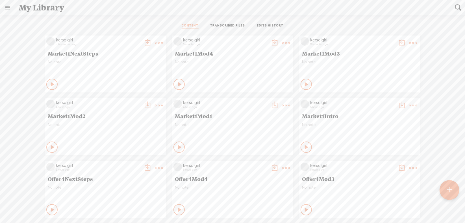
click at [156, 39] on t at bounding box center [159, 43] width 8 height 8
click at [154, 25] on div "CONTENT TRANSCRIBED FILES EDITS HISTORY" at bounding box center [232, 26] width 456 height 14
click at [449, 188] on t at bounding box center [449, 190] width 5 height 12
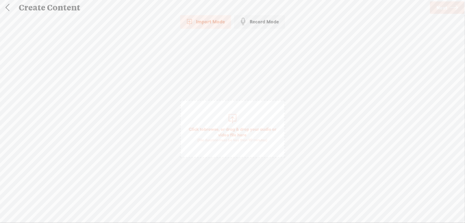
click at [211, 127] on span "browse" at bounding box center [211, 129] width 15 height 5
click at [436, 5] on span "Next" at bounding box center [441, 8] width 11 height 14
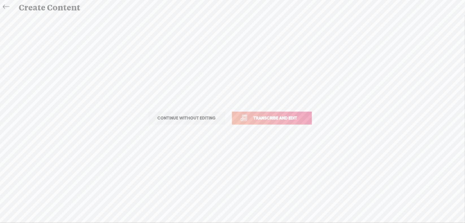
click at [269, 118] on span "Transcribe and edit" at bounding box center [276, 118] width 56 height 6
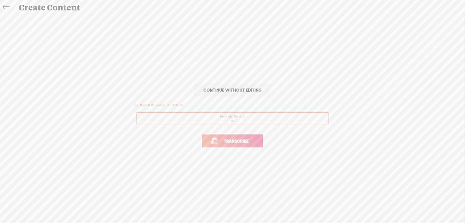
click at [238, 141] on span "Transcribe" at bounding box center [236, 141] width 37 height 6
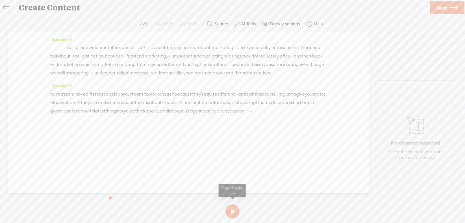
click at [231, 213] on button at bounding box center [232, 212] width 14 height 14
click at [232, 212] on section at bounding box center [232, 211] width 253 height 19
click at [233, 209] on button at bounding box center [232, 212] width 14 height 14
drag, startPoint x: 52, startPoint y: 46, endPoint x: 93, endPoint y: 46, distance: 40.9
click at [93, 46] on div "· · · · · · · · · · · · · · · · hello, · · and welcome to this course. · · · so…" at bounding box center [188, 60] width 277 height 34
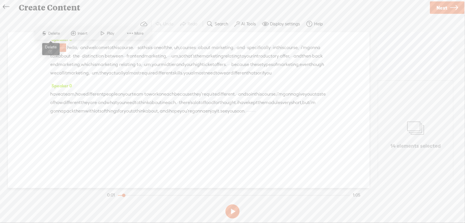
click at [57, 35] on span "Delete" at bounding box center [54, 34] width 13 height 6
click at [126, 47] on span "·" at bounding box center [125, 48] width 1 height 8
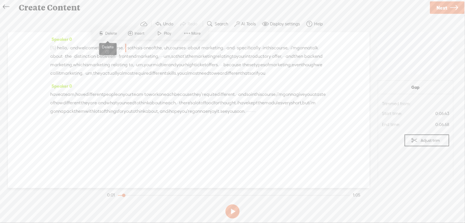
click at [112, 33] on span "Delete" at bounding box center [111, 34] width 13 height 6
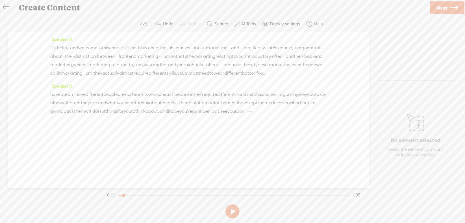
click at [174, 48] on span "uh," at bounding box center [171, 48] width 6 height 8
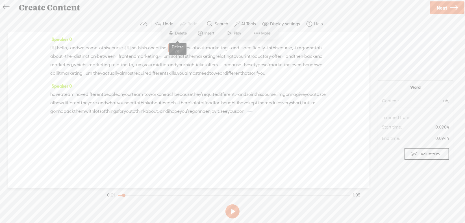
click at [186, 33] on span "Delete" at bounding box center [181, 33] width 13 height 6
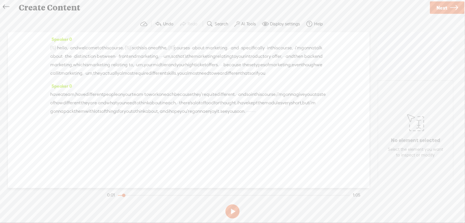
click at [117, 57] on span "·" at bounding box center [116, 56] width 1 height 8
click at [201, 43] on span "Delete" at bounding box center [200, 42] width 13 height 6
drag, startPoint x: 157, startPoint y: 46, endPoint x: 79, endPoint y: 53, distance: 78.5
click at [79, 53] on div "[S] · · · · · · · · · · · · · · · · hello, · · and welcome to this course. · [S…" at bounding box center [188, 60] width 277 height 34
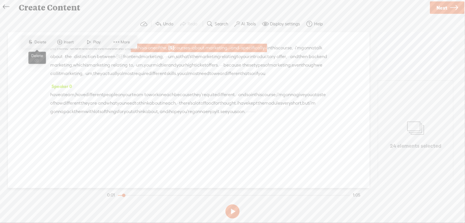
click at [38, 40] on span "Delete" at bounding box center [41, 42] width 13 height 6
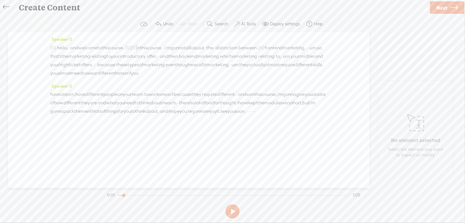
drag, startPoint x: 115, startPoint y: 54, endPoint x: 127, endPoint y: 56, distance: 11.5
click at [127, 56] on div "[S] · · · · · · · · · · · · · · · · hello, · · and welcome to this course. · [S…" at bounding box center [188, 60] width 277 height 34
click at [87, 41] on span "Delete" at bounding box center [86, 42] width 13 height 6
click at [159, 58] on span "·" at bounding box center [158, 56] width 1 height 8
click at [221, 45] on span "Delete" at bounding box center [216, 42] width 13 height 6
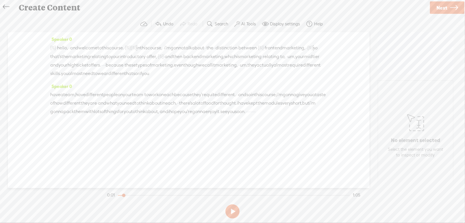
drag, startPoint x: 154, startPoint y: 64, endPoint x: 162, endPoint y: 64, distance: 7.9
click at [287, 61] on span "um," at bounding box center [291, 57] width 8 height 8
click at [125, 50] on span "Delete" at bounding box center [120, 51] width 13 height 6
click at [95, 67] on span "·" at bounding box center [94, 65] width 1 height 8
click at [221, 49] on span "Delete" at bounding box center [219, 51] width 13 height 6
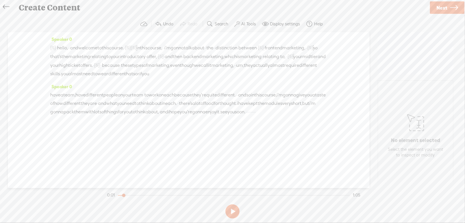
click at [236, 70] on span "um," at bounding box center [240, 65] width 8 height 8
click at [114, 60] on span "S" at bounding box center [111, 59] width 8 height 10
drag, startPoint x: 152, startPoint y: 130, endPoint x: 179, endPoint y: 132, distance: 26.9
click at [179, 116] on div "have a team, have different people on your team · to work on each because they'…" at bounding box center [188, 103] width 277 height 25
click at [136, 114] on span "Delete" at bounding box center [133, 115] width 13 height 6
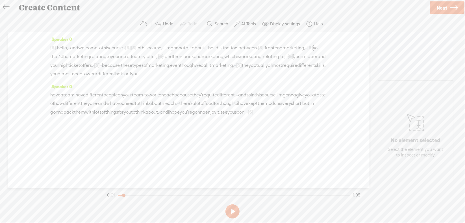
click at [57, 45] on span "·" at bounding box center [56, 48] width 1 height 8
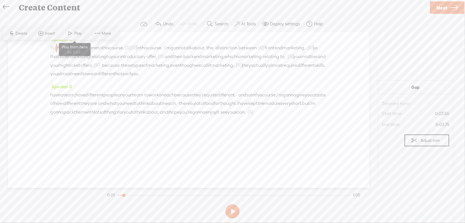
click at [75, 35] on span "Play" at bounding box center [79, 34] width 9 height 6
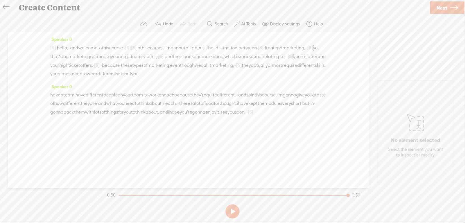
click at [247, 117] on span "·" at bounding box center [247, 112] width 1 height 8
click at [112, 116] on span "Delete" at bounding box center [111, 115] width 13 height 6
click at [205, 117] on span "enjoy" at bounding box center [210, 112] width 11 height 8
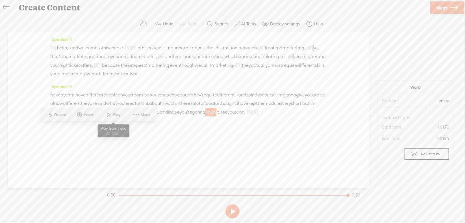
click at [109, 116] on span at bounding box center [109, 115] width 8 height 10
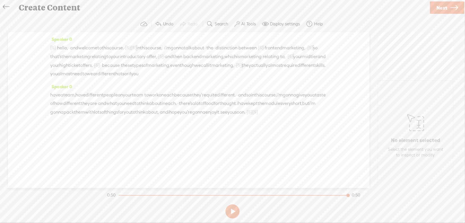
click at [247, 115] on span "[S]" at bounding box center [250, 112] width 6 height 5
click at [151, 116] on span "Restore" at bounding box center [156, 115] width 15 height 6
click at [220, 117] on span "see" at bounding box center [223, 112] width 7 height 8
click at [132, 115] on span "Play" at bounding box center [135, 115] width 9 height 6
click at [447, 5] on span "Next" at bounding box center [441, 8] width 11 height 14
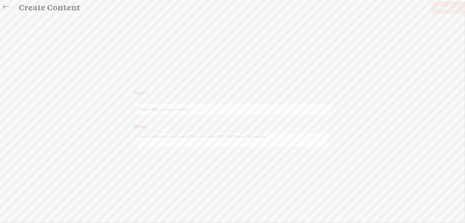
click at [220, 107] on input "text" at bounding box center [233, 109] width 193 height 11
type input "Market2Intro"
click at [439, 8] on span "Finish" at bounding box center [444, 8] width 13 height 14
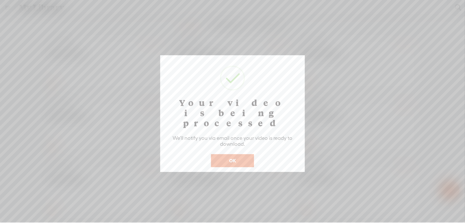
click at [234, 154] on button "OK" at bounding box center [232, 160] width 43 height 13
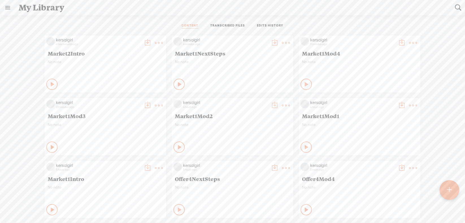
click at [163, 41] on t at bounding box center [159, 43] width 8 height 8
click at [257, 98] on link "Download as..." at bounding box center [254, 99] width 56 height 13
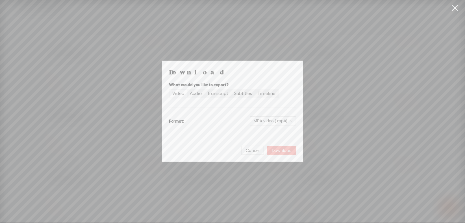
click at [276, 148] on span "Download" at bounding box center [282, 151] width 20 height 6
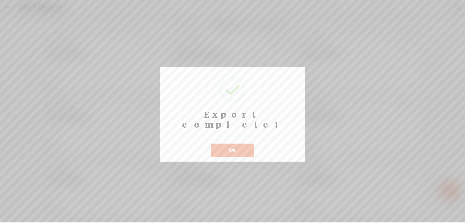
click at [222, 144] on button "OK" at bounding box center [232, 150] width 43 height 13
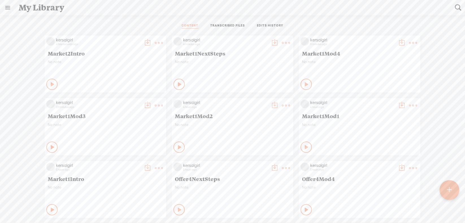
click at [446, 190] on div at bounding box center [449, 190] width 20 height 20
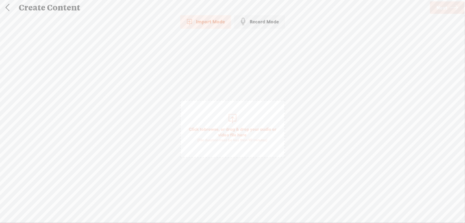
click at [210, 127] on span "browse" at bounding box center [211, 129] width 15 height 5
click at [441, 9] on span "Next" at bounding box center [441, 8] width 11 height 14
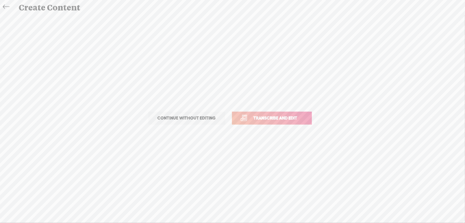
click at [276, 117] on span "Transcribe and edit" at bounding box center [276, 118] width 56 height 6
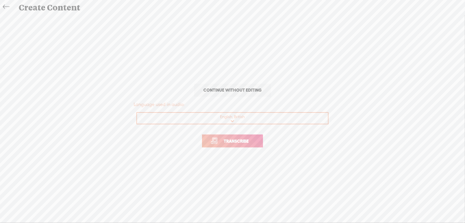
click at [226, 143] on span "Transcribe" at bounding box center [236, 141] width 37 height 6
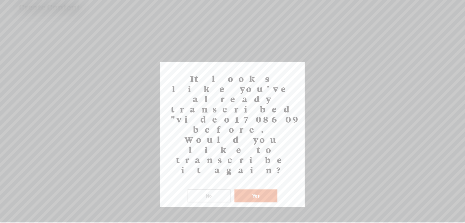
click at [219, 190] on button "No" at bounding box center [209, 196] width 43 height 13
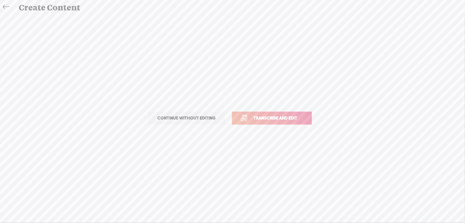
click at [262, 117] on span "Transcribe and edit" at bounding box center [276, 118] width 56 height 6
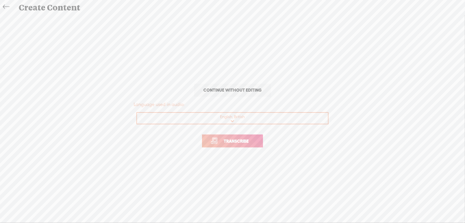
click at [231, 141] on span "Transcribe" at bounding box center [236, 141] width 37 height 6
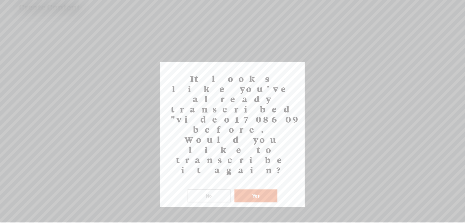
drag, startPoint x: 186, startPoint y: 99, endPoint x: 243, endPoint y: 93, distance: 58.1
click at [243, 93] on h2 "It looks like you've already transcribed "video1708609978.mp4" before. Would yo…" at bounding box center [232, 125] width 135 height 102
click at [209, 190] on button "No" at bounding box center [209, 196] width 43 height 13
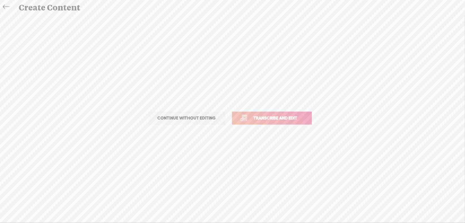
click at [5, 5] on icon at bounding box center [6, 7] width 6 height 13
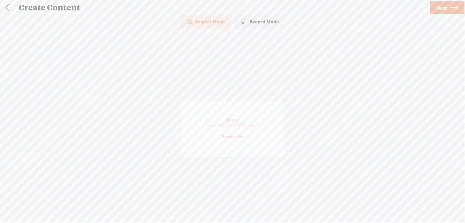
click at [5, 5] on link at bounding box center [7, 7] width 14 height 15
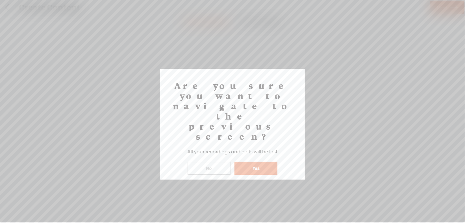
click at [250, 162] on button "Yes" at bounding box center [255, 168] width 43 height 13
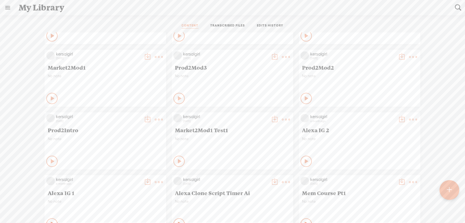
scroll to position [1186, 0]
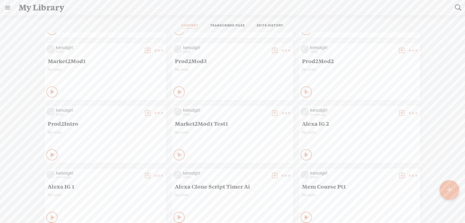
click at [242, 131] on link "Edit" at bounding box center [254, 131] width 56 height 13
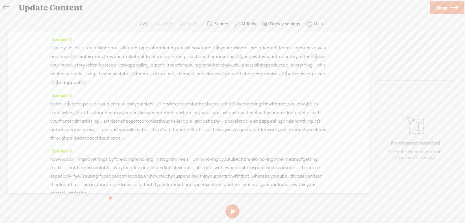
click at [60, 48] on span "okay." at bounding box center [61, 48] width 11 height 8
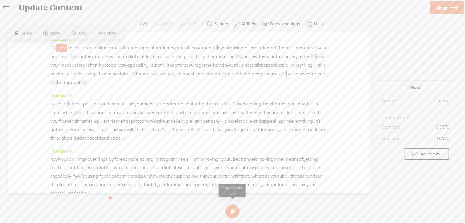
click at [232, 212] on button at bounding box center [232, 212] width 14 height 14
click at [56, 46] on span "[S]" at bounding box center [53, 47] width 6 height 5
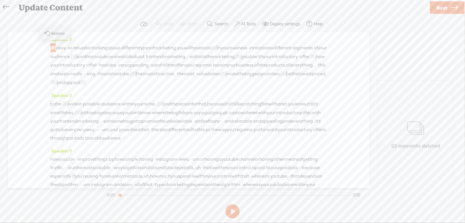
click at [53, 32] on span "Restore" at bounding box center [58, 34] width 15 height 6
drag, startPoint x: 52, startPoint y: 47, endPoint x: 119, endPoint y: 47, distance: 67.2
click at [119, 47] on div "· · · · · · · · · · · · · · · · · · · · · · · · okay. · so · let us start talki…" at bounding box center [188, 65] width 277 height 44
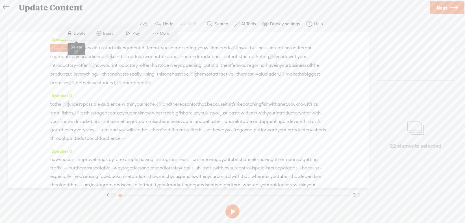
click at [80, 34] on span "Delete" at bounding box center [80, 34] width 13 height 6
click at [57, 45] on span "·" at bounding box center [56, 48] width 1 height 8
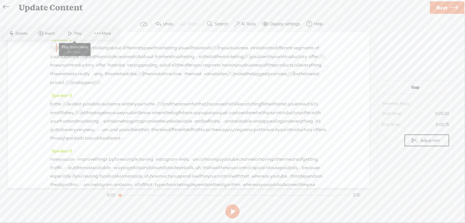
click at [76, 33] on span "Play" at bounding box center [79, 34] width 9 height 6
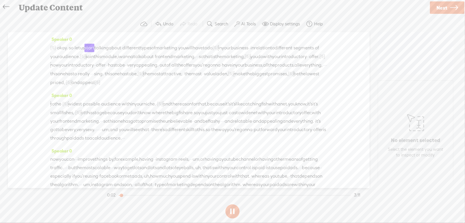
click at [233, 211] on button at bounding box center [232, 212] width 14 height 14
click at [56, 47] on span "[S]" at bounding box center [53, 47] width 6 height 5
click at [55, 34] on span "Restore" at bounding box center [58, 34] width 15 height 6
drag, startPoint x: 52, startPoint y: 45, endPoint x: 116, endPoint y: 49, distance: 63.6
click at [116, 49] on div "· · · · · · · · · · · · · · · · · · · · · · · · okay. · so · let us start talki…" at bounding box center [188, 65] width 277 height 44
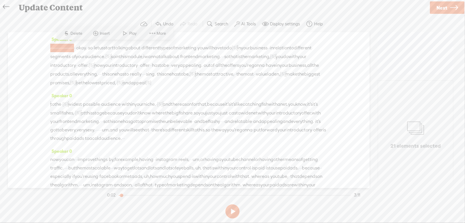
click at [79, 32] on span "Delete" at bounding box center [77, 34] width 13 height 6
click at [57, 46] on span "·" at bounding box center [56, 48] width 1 height 8
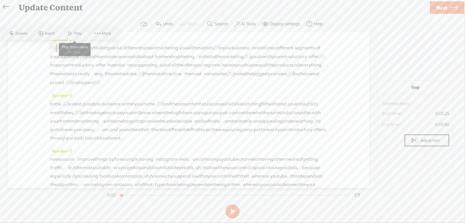
click at [75, 32] on span "Play" at bounding box center [79, 34] width 9 height 6
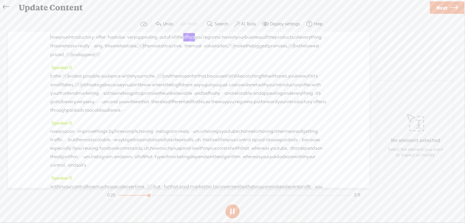
scroll to position [28, 0]
click at [233, 211] on button at bounding box center [232, 212] width 14 height 14
click at [323, 41] on span "·" at bounding box center [323, 37] width 1 height 8
click at [246, 30] on span "Delete" at bounding box center [243, 32] width 13 height 6
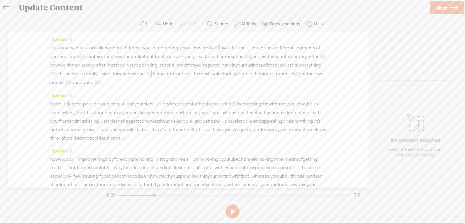
scroll to position [0, 0]
drag, startPoint x: 233, startPoint y: 71, endPoint x: 237, endPoint y: 70, distance: 3.6
click at [275, 69] on span "products," at bounding box center [284, 65] width 19 height 8
click at [247, 59] on span at bounding box center [245, 59] width 8 height 10
click at [232, 211] on section at bounding box center [232, 211] width 253 height 19
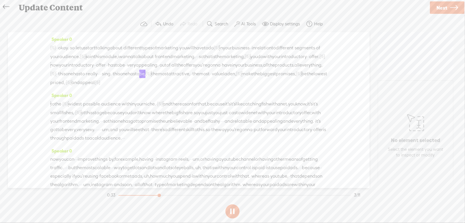
click at [233, 211] on button at bounding box center [232, 212] width 14 height 14
click at [99, 78] on span "·" at bounding box center [99, 74] width 1 height 8
click at [52, 68] on span "Delete" at bounding box center [49, 68] width 13 height 6
click at [73, 78] on span "has" at bounding box center [76, 74] width 7 height 8
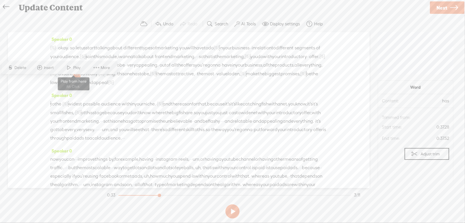
click at [67, 67] on span at bounding box center [69, 68] width 8 height 10
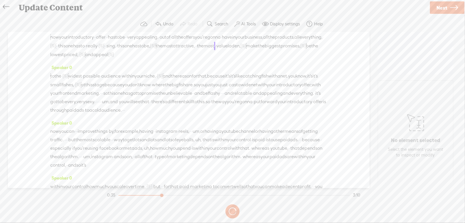
scroll to position [28, 0]
click at [233, 212] on button at bounding box center [232, 212] width 14 height 14
drag, startPoint x: 195, startPoint y: 82, endPoint x: 274, endPoint y: 84, distance: 79.4
click at [274, 84] on div "to the · [S] · · widest · possible · audience · within your niche. · [S] · · · …" at bounding box center [188, 92] width 277 height 43
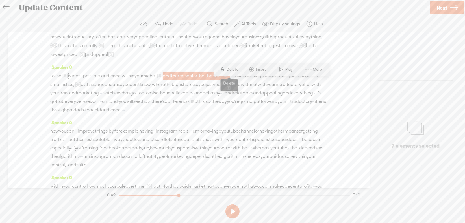
click at [236, 69] on span "Delete" at bounding box center [233, 70] width 13 height 6
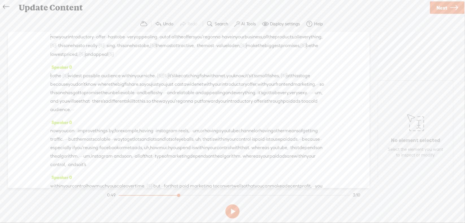
click at [134, 80] on span "within" at bounding box center [128, 76] width 13 height 8
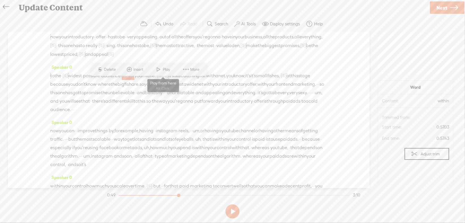
click at [161, 69] on span at bounding box center [158, 69] width 8 height 10
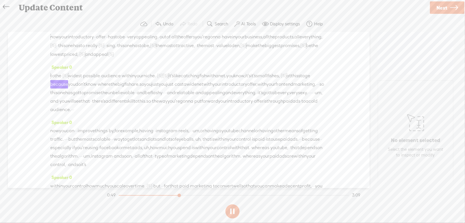
click at [234, 212] on button at bounding box center [232, 212] width 14 height 14
drag, startPoint x: 277, startPoint y: 83, endPoint x: 293, endPoint y: 84, distance: 16.4
click at [293, 84] on div "to the · [S] · · widest · possible · audience · within your niche. · [S] · · · …" at bounding box center [188, 92] width 277 height 43
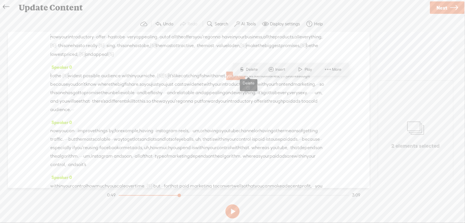
click at [258, 69] on span "Delete" at bounding box center [252, 70] width 13 height 6
click at [181, 80] on span "like" at bounding box center [177, 76] width 7 height 8
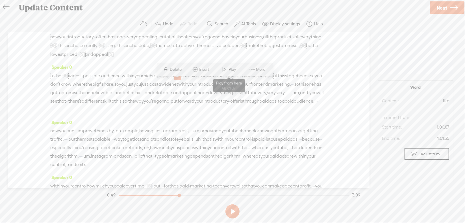
click at [225, 71] on span at bounding box center [224, 69] width 8 height 10
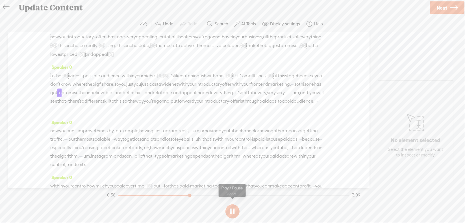
click at [233, 210] on section at bounding box center [232, 211] width 253 height 19
click at [231, 210] on button at bounding box center [232, 212] width 14 height 14
click at [292, 89] on span "·" at bounding box center [292, 84] width 1 height 8
click at [138, 85] on span "Delete" at bounding box center [133, 87] width 13 height 6
click at [232, 89] on span "with" at bounding box center [236, 84] width 9 height 8
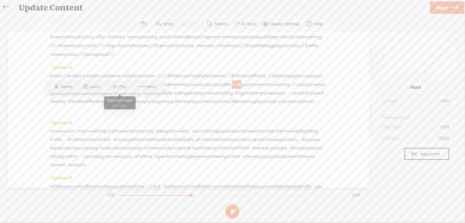
click at [117, 86] on span at bounding box center [115, 87] width 8 height 10
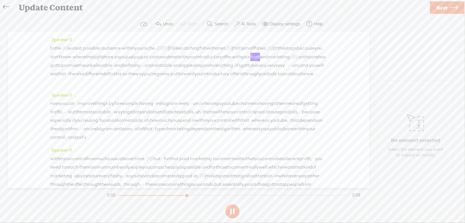
scroll to position [56, 0]
click at [232, 211] on button at bounding box center [232, 212] width 14 height 14
click at [142, 69] on span "·" at bounding box center [142, 65] width 1 height 8
click at [38, 67] on span "Delete" at bounding box center [34, 68] width 13 height 6
click at [128, 69] on span "flashy" at bounding box center [134, 65] width 12 height 8
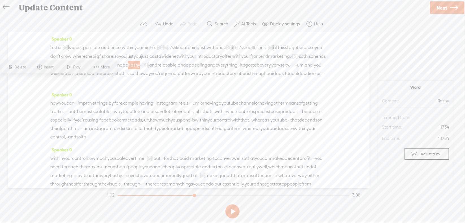
click at [73, 69] on span at bounding box center [69, 67] width 8 height 10
click at [0, 0] on button at bounding box center [0, 0] width 0 height 0
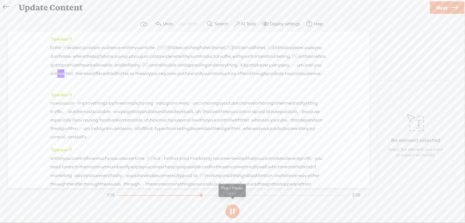
click at [230, 210] on button at bounding box center [232, 212] width 14 height 14
drag, startPoint x: 260, startPoint y: 79, endPoint x: 275, endPoint y: 83, distance: 15.1
click at [275, 83] on div "to the · [S] · · widest · possible · audience · within your niche. · [S] · · · …" at bounding box center [188, 64] width 277 height 43
click at [237, 67] on span "Delete" at bounding box center [235, 67] width 13 height 6
click at [240, 69] on span "it's" at bounding box center [242, 65] width 5 height 8
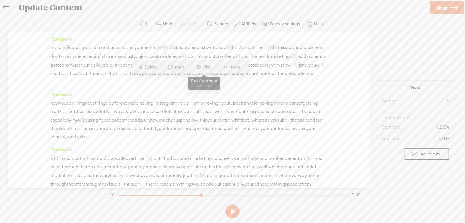
click at [205, 66] on span "Play" at bounding box center [208, 67] width 9 height 6
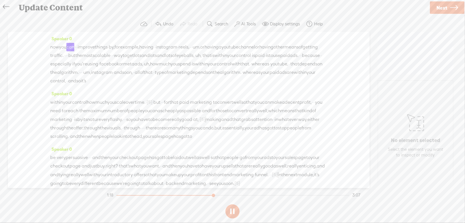
scroll to position [113, 0]
click at [232, 211] on button at bounding box center [232, 212] width 14 height 14
drag, startPoint x: 231, startPoint y: 60, endPoint x: 238, endPoint y: 60, distance: 7.4
click at [240, 61] on div "now you can · · · improve things · by, for example, having · · instagram · reel…" at bounding box center [188, 64] width 277 height 42
click at [202, 48] on span "Delete" at bounding box center [200, 50] width 13 height 6
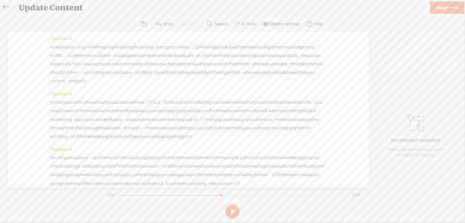
click at [153, 51] on span "having" at bounding box center [146, 47] width 14 height 8
click at [191, 46] on span "Play" at bounding box center [185, 49] width 28 height 10
click at [0, 0] on button at bounding box center [0, 0] width 0 height 0
click at [67, 60] on span "·" at bounding box center [66, 55] width 1 height 8
click at [104, 59] on span "Delete" at bounding box center [101, 58] width 13 height 6
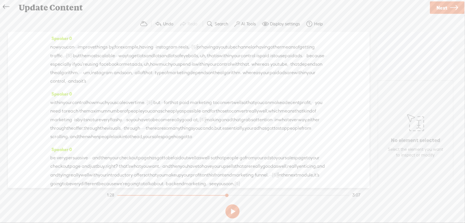
click at [117, 60] on span "·" at bounding box center [116, 56] width 1 height 8
click at [169, 58] on span "Delete" at bounding box center [165, 58] width 13 height 6
click at [270, 51] on span "other" at bounding box center [275, 47] width 11 height 8
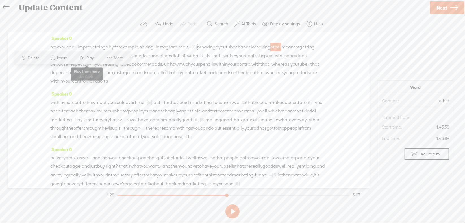
click at [96, 59] on span "Play" at bounding box center [87, 58] width 28 height 10
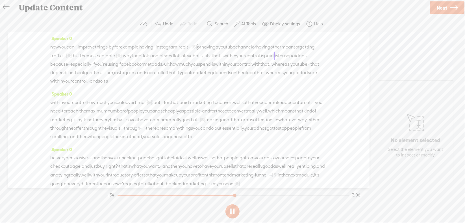
click at [232, 211] on button at bounding box center [232, 212] width 14 height 14
click at [204, 60] on span "uh," at bounding box center [207, 56] width 6 height 8
click at [24, 67] on span "Delete" at bounding box center [21, 67] width 13 height 6
click at [158, 60] on span "and" at bounding box center [154, 56] width 8 height 8
click at [265, 57] on span at bounding box center [264, 58] width 8 height 10
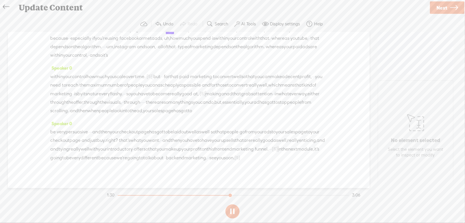
scroll to position [141, 0]
click at [231, 210] on section at bounding box center [232, 211] width 253 height 19
click at [231, 211] on button at bounding box center [232, 212] width 14 height 14
drag, startPoint x: 123, startPoint y: 51, endPoint x: 137, endPoint y: 51, distance: 14.1
click at [137, 51] on div "now you can · · · improve things · by, for example, having · · instagram · reel…" at bounding box center [188, 35] width 277 height 43
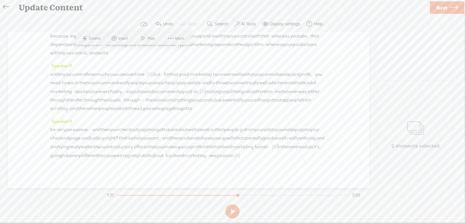
click at [101, 38] on span "Delete" at bounding box center [95, 39] width 13 height 6
click at [223, 32] on span "within" at bounding box center [229, 27] width 13 height 8
click at [93, 38] on span at bounding box center [94, 38] width 8 height 10
click at [230, 210] on button at bounding box center [232, 212] width 14 height 14
click at [144, 40] on span "uh," at bounding box center [147, 36] width 6 height 8
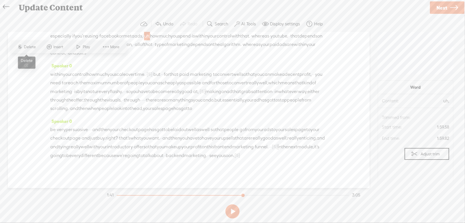
click at [34, 47] on span "Delete" at bounding box center [30, 47] width 13 height 6
click at [98, 41] on span "using" at bounding box center [92, 36] width 11 height 8
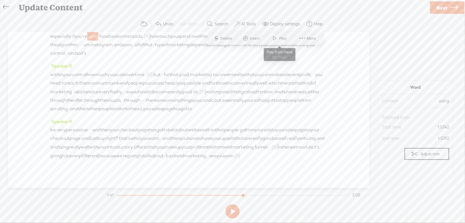
click at [280, 41] on span "Play" at bounding box center [283, 39] width 9 height 6
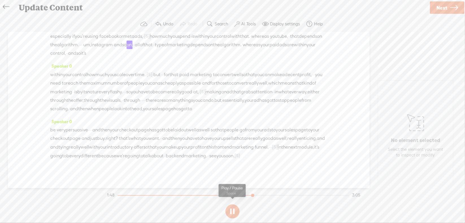
click at [233, 210] on button at bounding box center [232, 212] width 14 height 14
click at [83, 49] on span "um," at bounding box center [87, 45] width 8 height 8
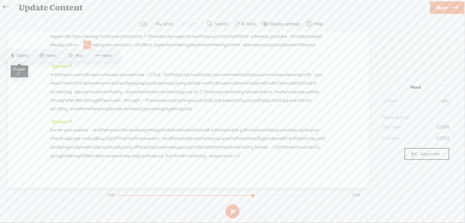
click at [27, 56] on span "Delete" at bounding box center [23, 56] width 13 height 6
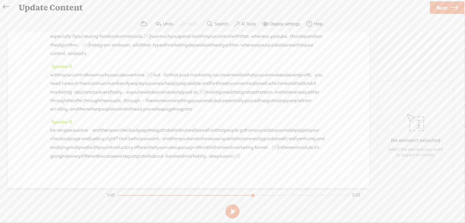
click at [251, 41] on span "whereas" at bounding box center [260, 36] width 18 height 8
drag, startPoint x: 227, startPoint y: 45, endPoint x: 229, endPoint y: 52, distance: 7.7
click at [227, 45] on span "Play" at bounding box center [225, 47] width 9 height 6
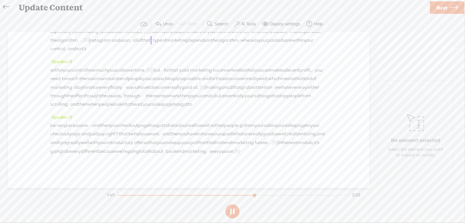
scroll to position [169, 0]
click at [233, 210] on button at bounding box center [232, 212] width 14 height 14
click at [163, 69] on span "·" at bounding box center [162, 70] width 1 height 8
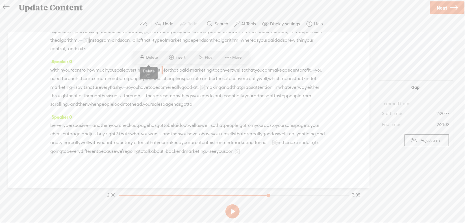
click at [151, 57] on span "Delete" at bounding box center [152, 58] width 13 height 6
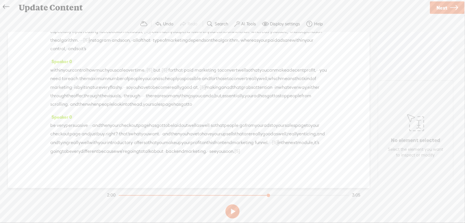
click at [145, 69] on span "time." at bounding box center [140, 70] width 11 height 8
click at [172, 55] on span "Play" at bounding box center [174, 58] width 9 height 6
click at [230, 212] on button at bounding box center [232, 212] width 14 height 14
drag, startPoint x: 106, startPoint y: 105, endPoint x: 112, endPoint y: 104, distance: 6.6
click at [112, 104] on div "within your control how much you scale over time. · [S] · · · · okay. · · but ·…" at bounding box center [188, 87] width 277 height 43
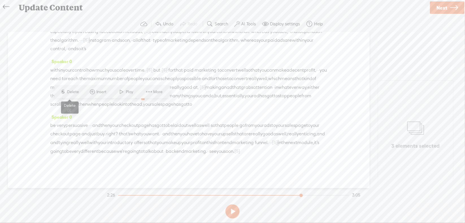
click at [76, 94] on span "Delete" at bounding box center [73, 92] width 13 height 6
click at [100, 100] on span "the" at bounding box center [103, 96] width 7 height 8
click at [67, 91] on span at bounding box center [69, 92] width 8 height 10
click at [232, 210] on button at bounding box center [232, 212] width 14 height 14
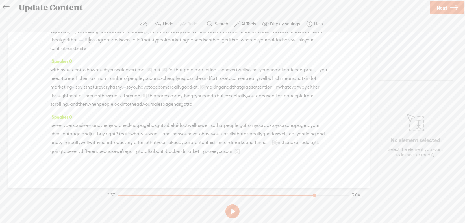
click at [91, 121] on span "·" at bounding box center [90, 125] width 1 height 8
click at [67, 102] on span "Delete" at bounding box center [66, 104] width 13 height 6
click at [54, 121] on span "be" at bounding box center [52, 125] width 5 height 8
click at [67, 104] on span at bounding box center [69, 103] width 8 height 10
click at [233, 209] on button at bounding box center [232, 212] width 14 height 14
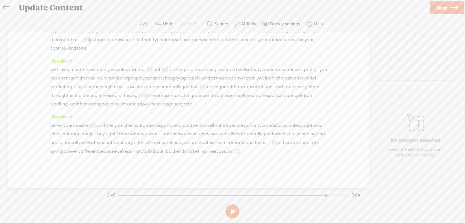
click at [118, 130] on span "right?" at bounding box center [112, 134] width 12 height 8
click at [169, 111] on span "Delete" at bounding box center [167, 112] width 13 height 6
click at [80, 130] on span "page" at bounding box center [74, 134] width 11 height 8
click at [173, 111] on span "Play" at bounding box center [177, 112] width 9 height 6
click at [232, 210] on section at bounding box center [232, 211] width 253 height 19
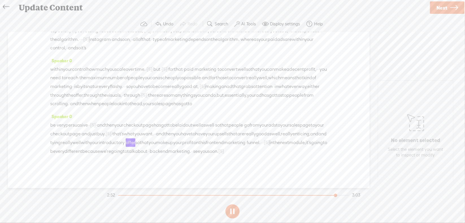
click at [234, 208] on button at bounding box center [232, 212] width 14 height 14
click at [310, 132] on span "and" at bounding box center [314, 134] width 8 height 8
click at [155, 118] on span "Delete" at bounding box center [153, 121] width 13 height 6
click at [271, 134] on span "well," at bounding box center [275, 134] width 9 height 8
click at [160, 120] on span at bounding box center [158, 120] width 8 height 10
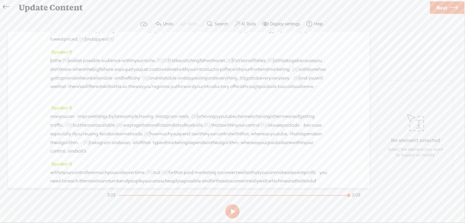
scroll to position [0, 0]
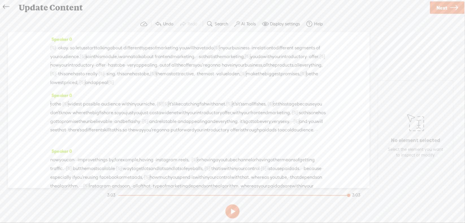
click at [444, 6] on span "Next" at bounding box center [441, 8] width 11 height 14
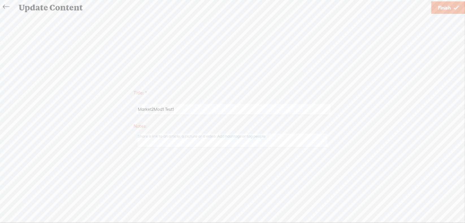
click at [178, 109] on input "Market2Mod1 Test1" at bounding box center [233, 109] width 193 height 11
type input "Market2Mod1"
click at [438, 5] on span "Finish" at bounding box center [444, 8] width 13 height 14
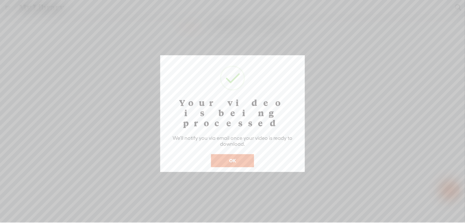
scroll to position [250, 0]
click at [236, 154] on button "OK" at bounding box center [232, 160] width 43 height 13
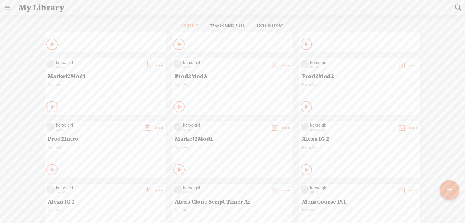
scroll to position [1242, 0]
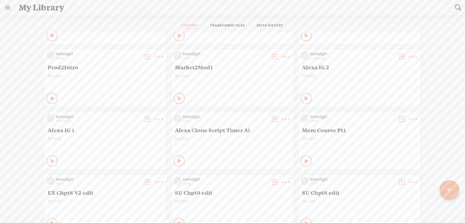
click at [212, 64] on span "Market2Mod1" at bounding box center [232, 67] width 115 height 7
click at [282, 56] on t at bounding box center [286, 57] width 8 height 8
click at [212, 87] on div "No note" at bounding box center [232, 82] width 115 height 17
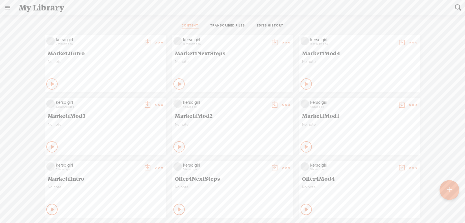
scroll to position [0, 0]
click at [156, 40] on t at bounding box center [159, 43] width 8 height 8
click at [136, 100] on link "Download as..." at bounding box center [127, 99] width 56 height 13
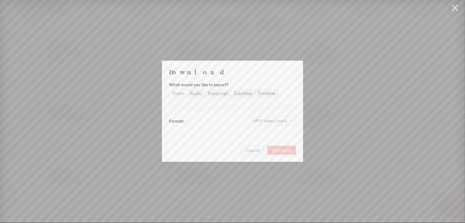
click at [278, 148] on span "Download" at bounding box center [282, 151] width 20 height 6
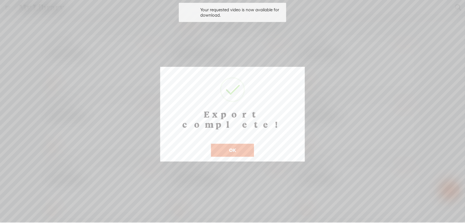
click at [225, 144] on button "OK" at bounding box center [232, 150] width 43 height 13
